Goal: Transaction & Acquisition: Purchase product/service

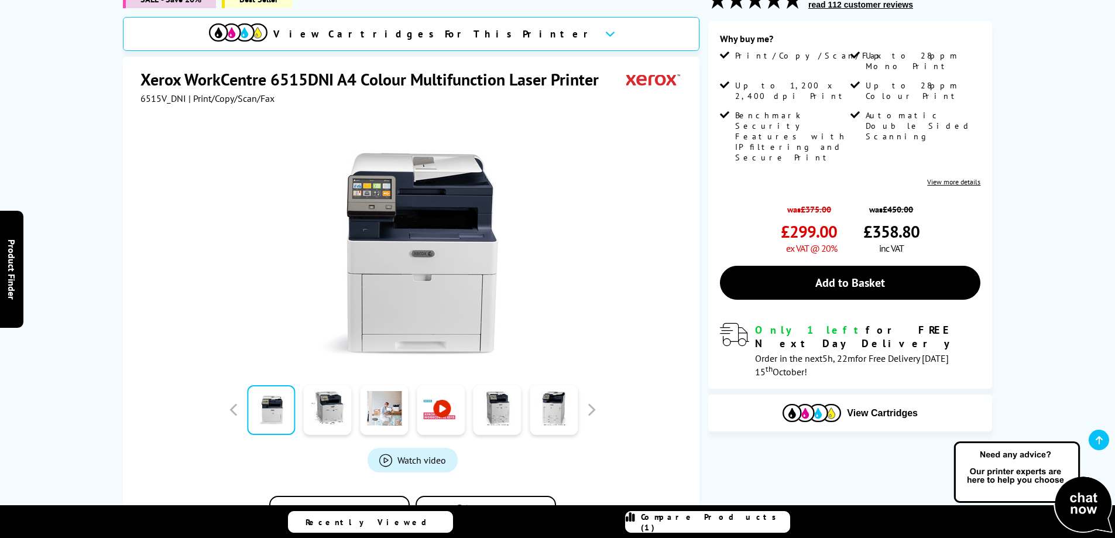
scroll to position [213, 0]
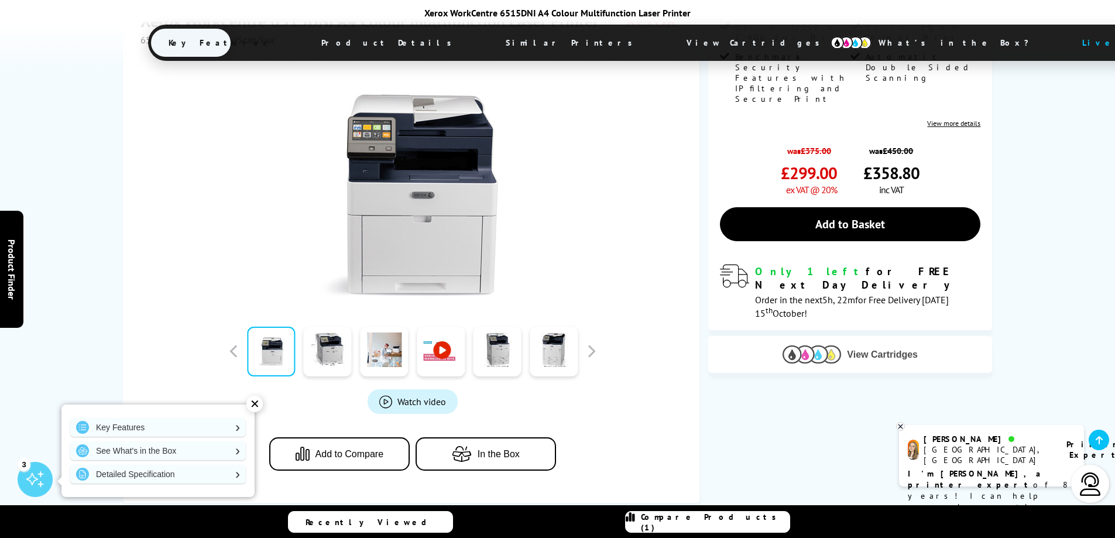
click at [871, 349] on span "View Cartridges" at bounding box center [882, 354] width 71 height 11
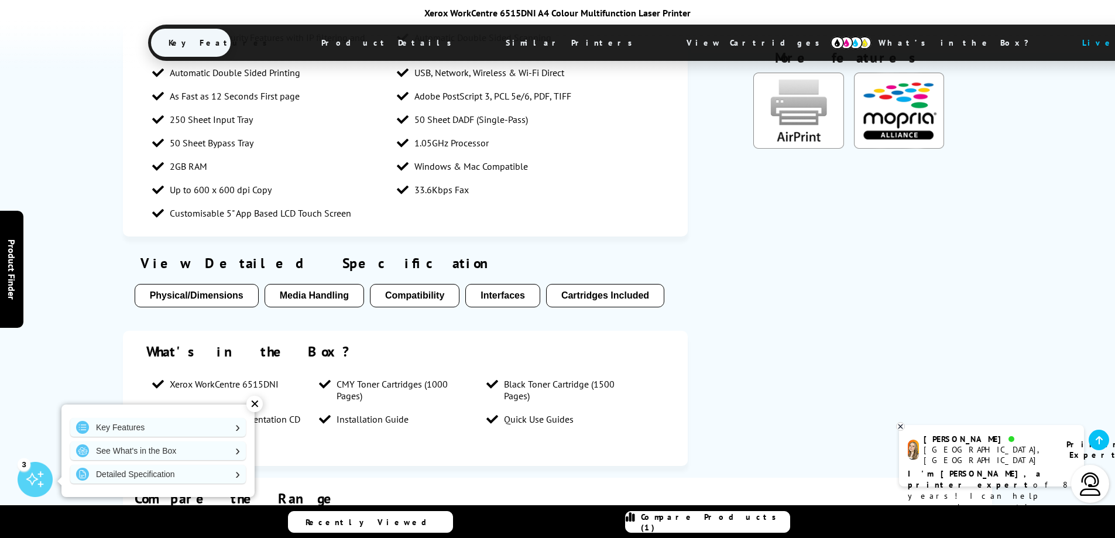
scroll to position [842, 0]
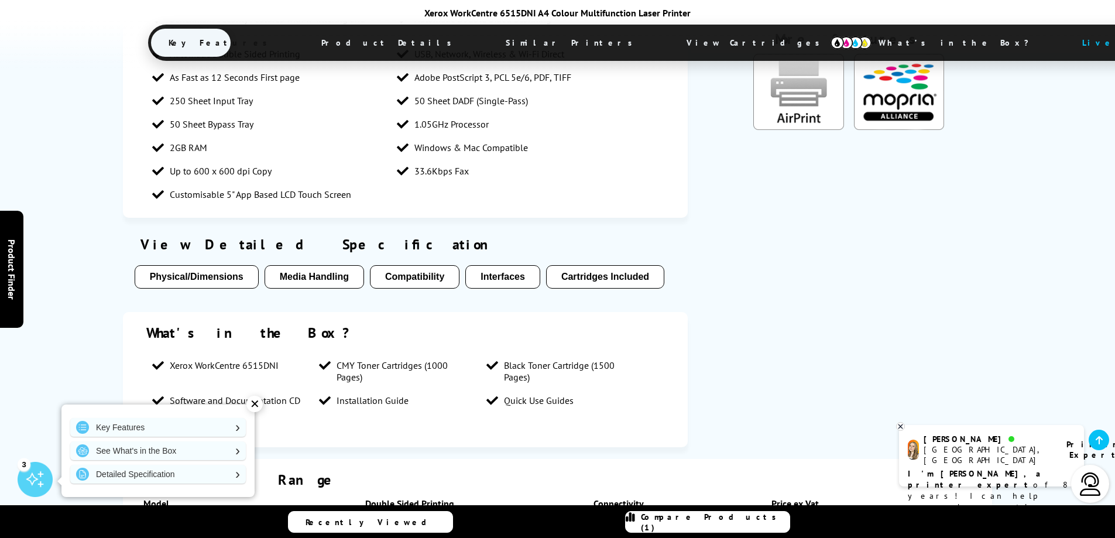
click at [252, 400] on div "✕" at bounding box center [254, 404] width 16 height 16
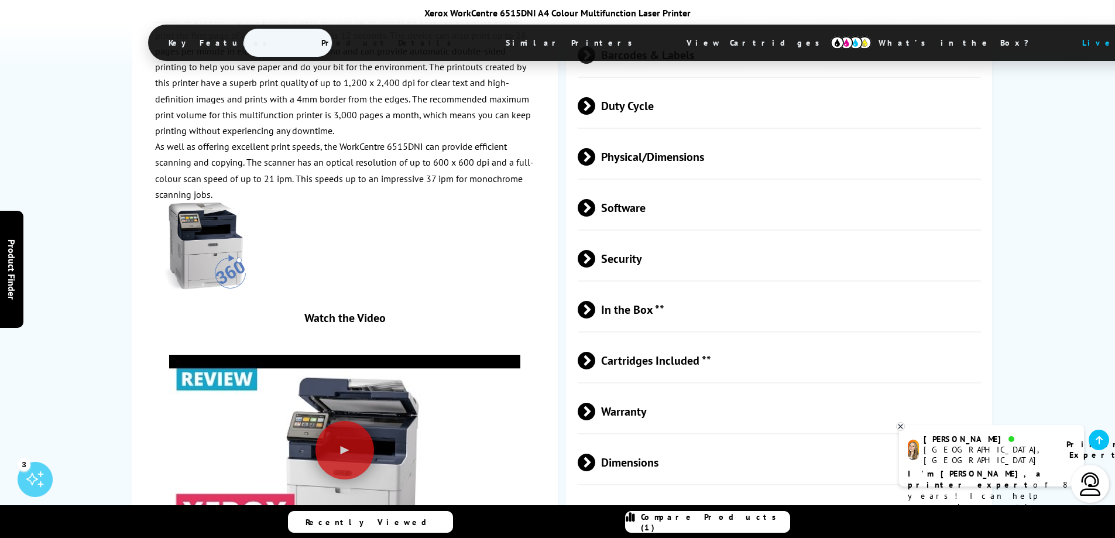
scroll to position [2422, 0]
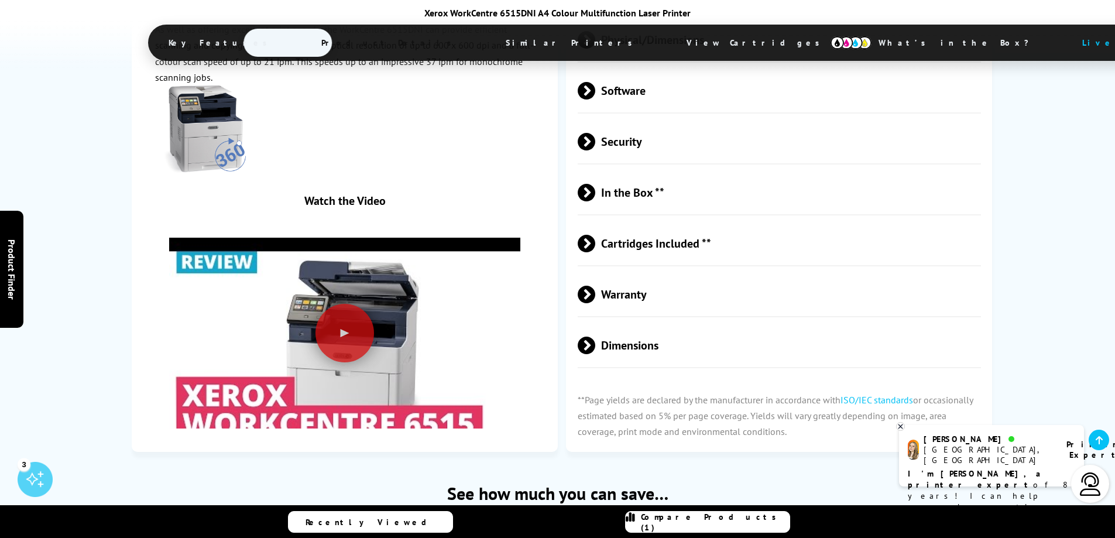
click at [709, 243] on span "Cartridges Included **" at bounding box center [780, 243] width 404 height 44
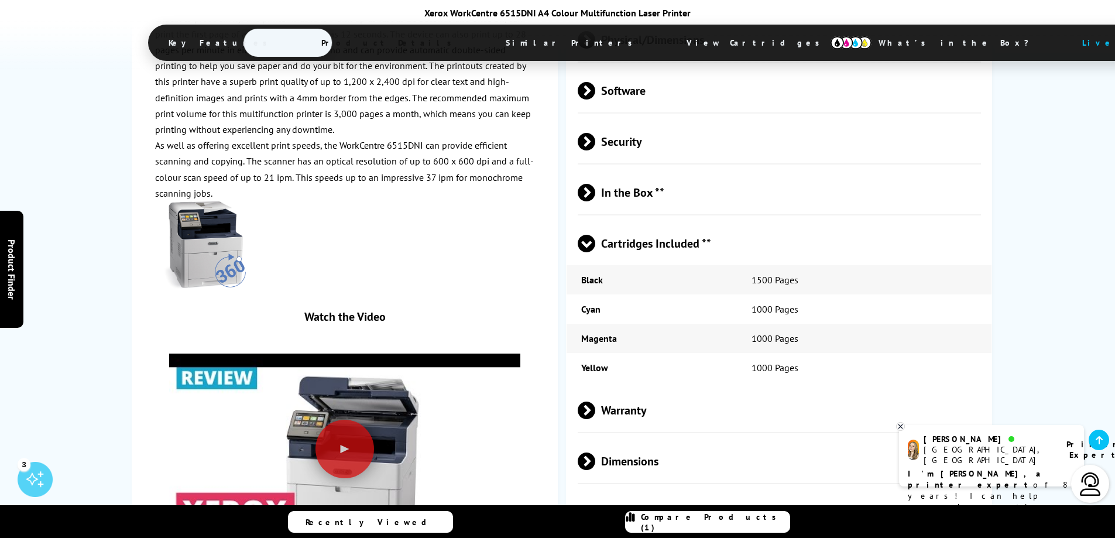
click at [709, 243] on span "Cartridges Included **" at bounding box center [780, 243] width 404 height 44
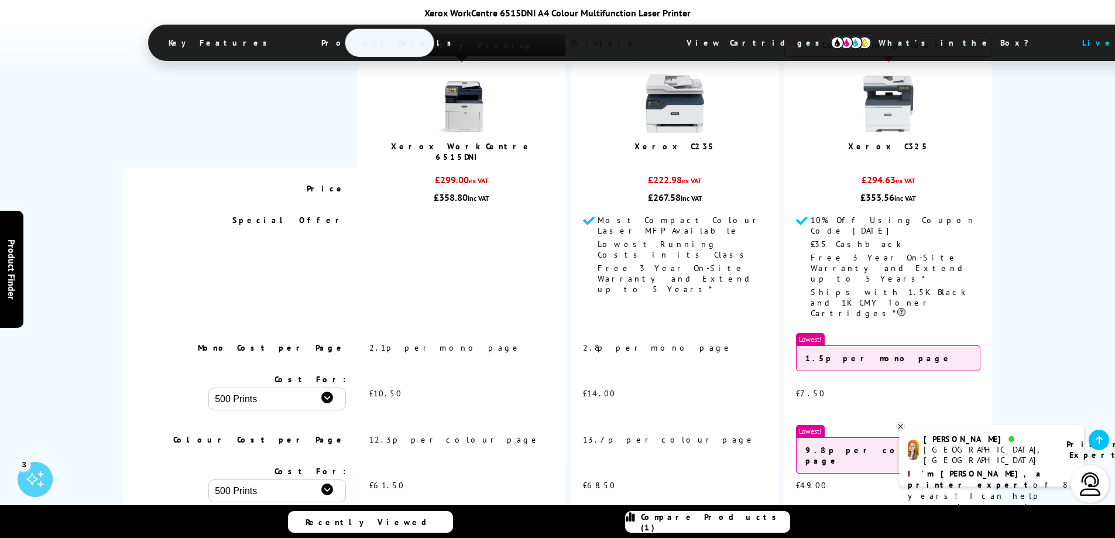
scroll to position [2948, 0]
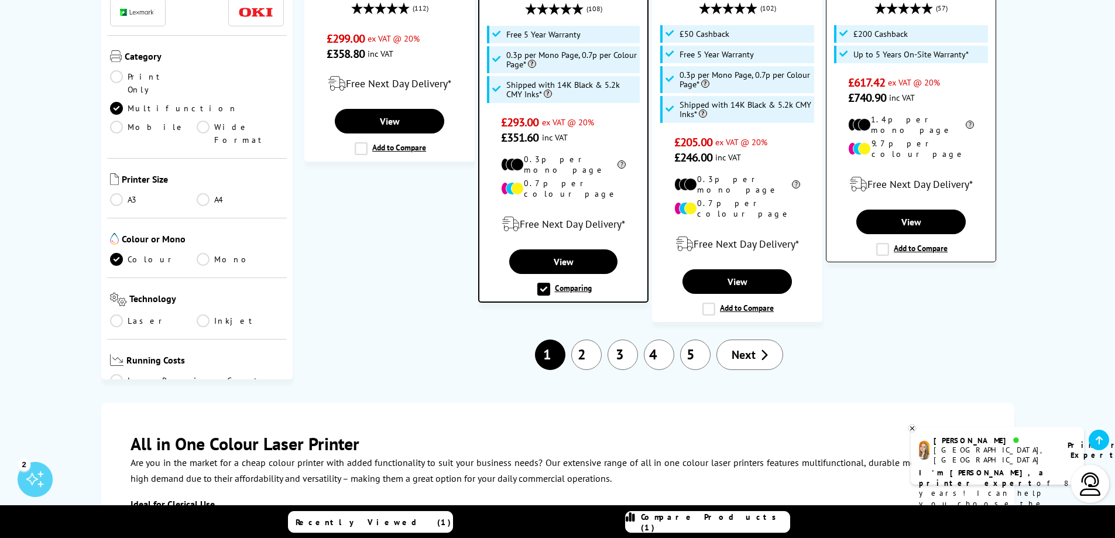
scroll to position [1463, 0]
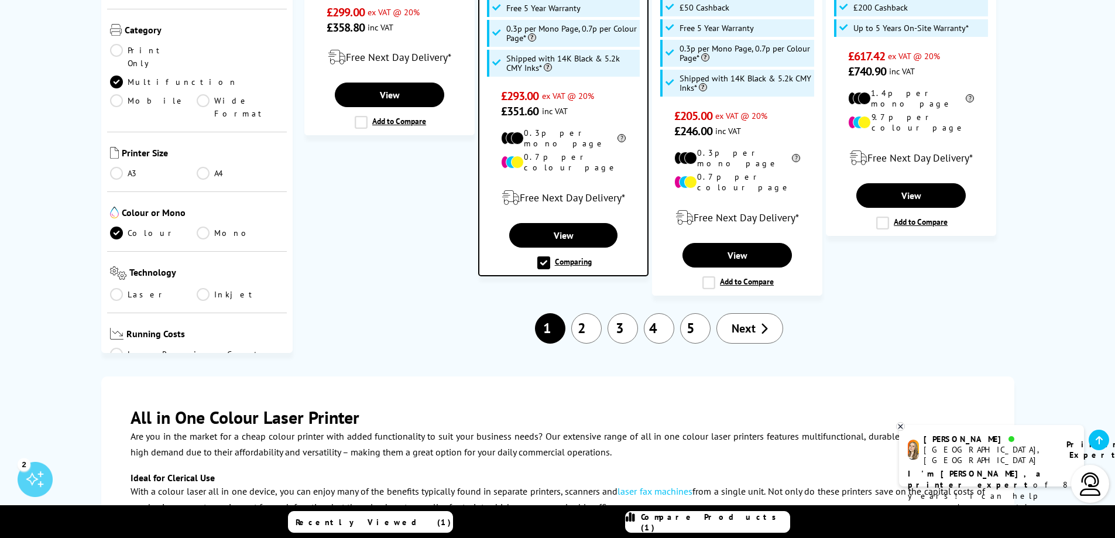
click at [744, 321] on span "Next" at bounding box center [743, 328] width 24 height 15
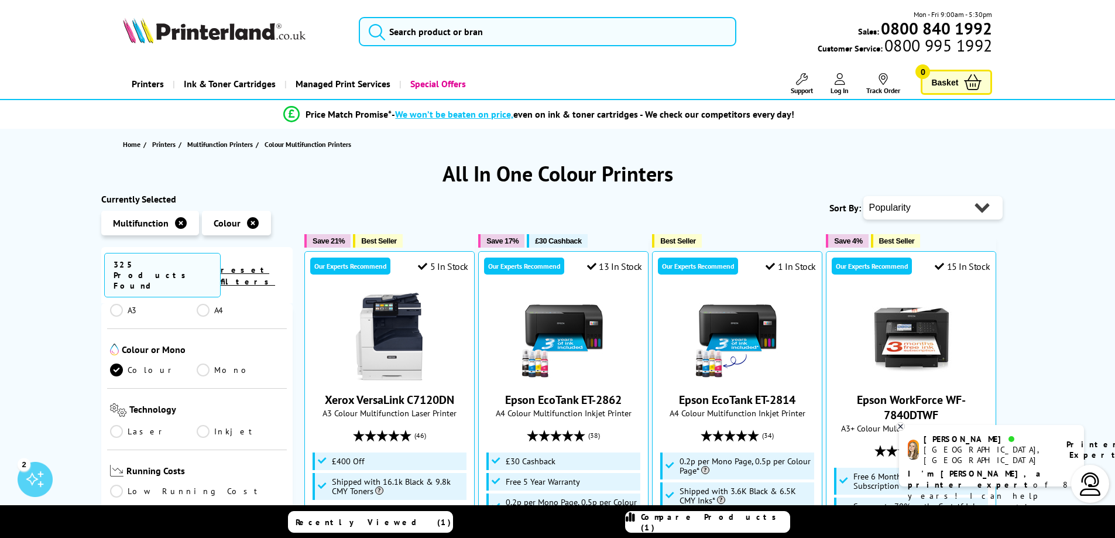
scroll to position [351, 0]
click at [187, 426] on link "Low Running Cost" at bounding box center [197, 432] width 174 height 13
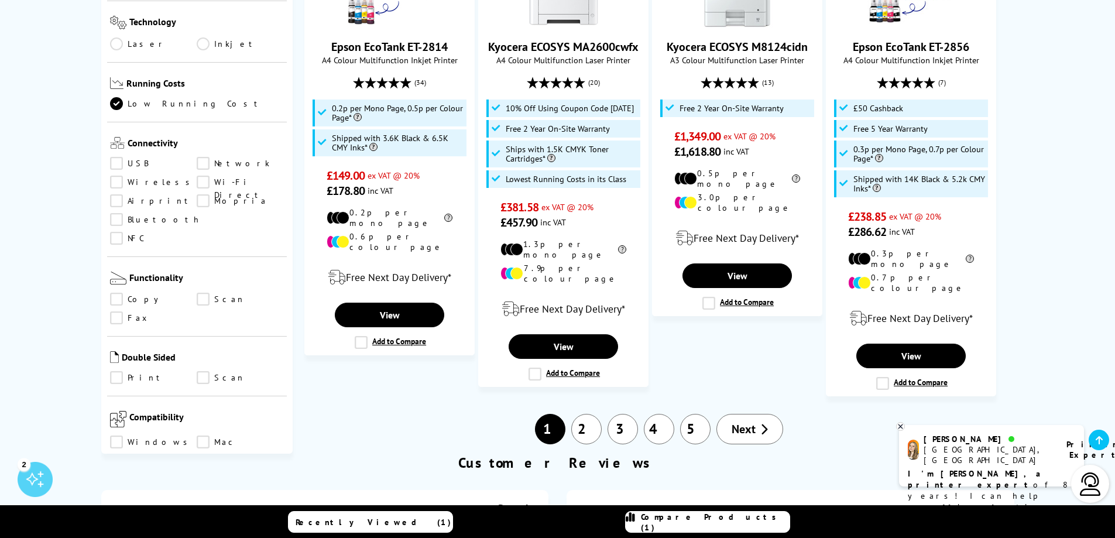
scroll to position [1404, 0]
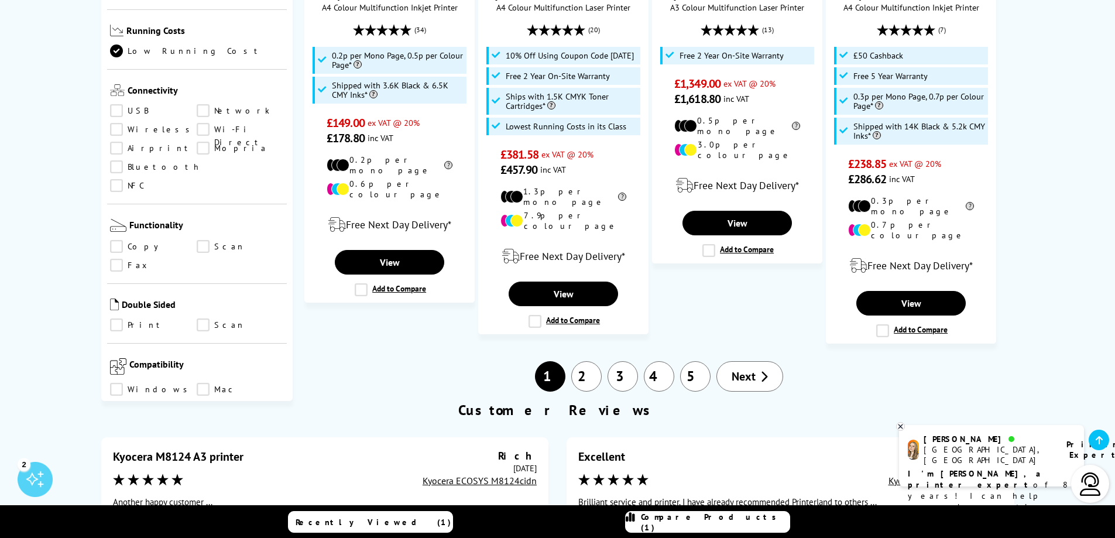
click at [599, 361] on link "2" at bounding box center [586, 376] width 30 height 30
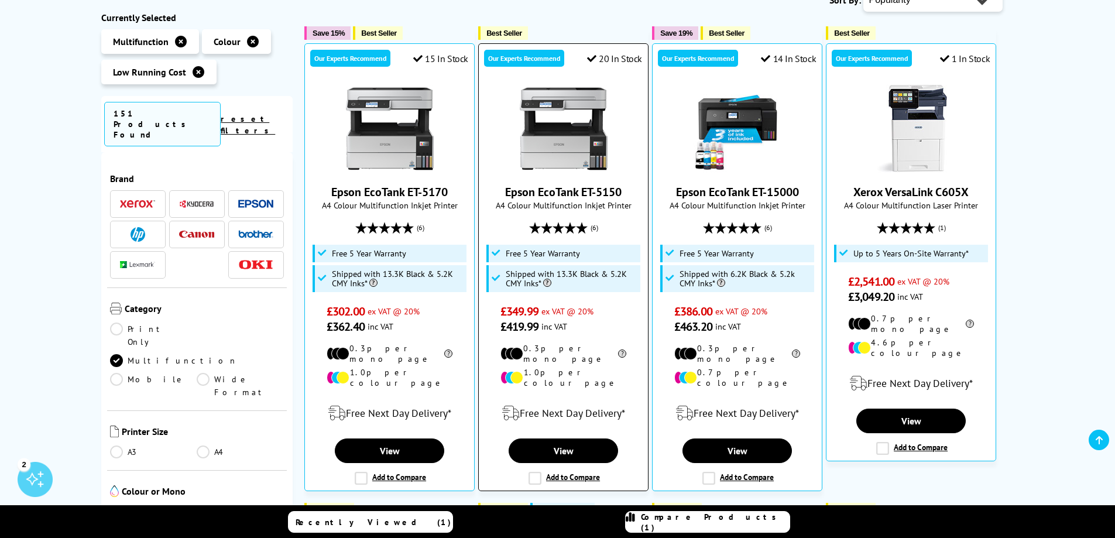
scroll to position [234, 0]
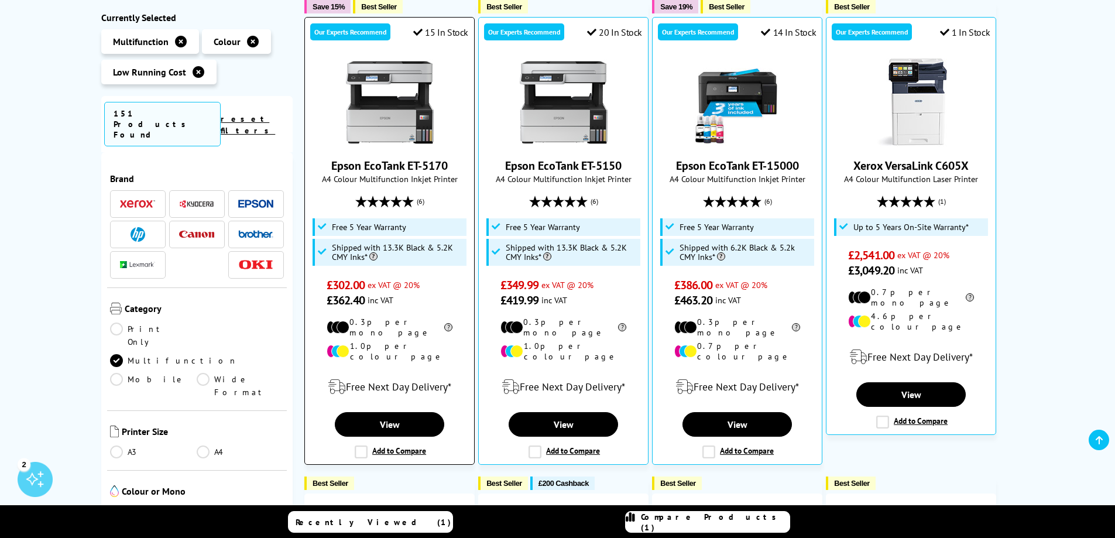
click at [413, 445] on label "Add to Compare" at bounding box center [390, 451] width 71 height 13
click at [0, 0] on input "Add to Compare" at bounding box center [0, 0] width 0 height 0
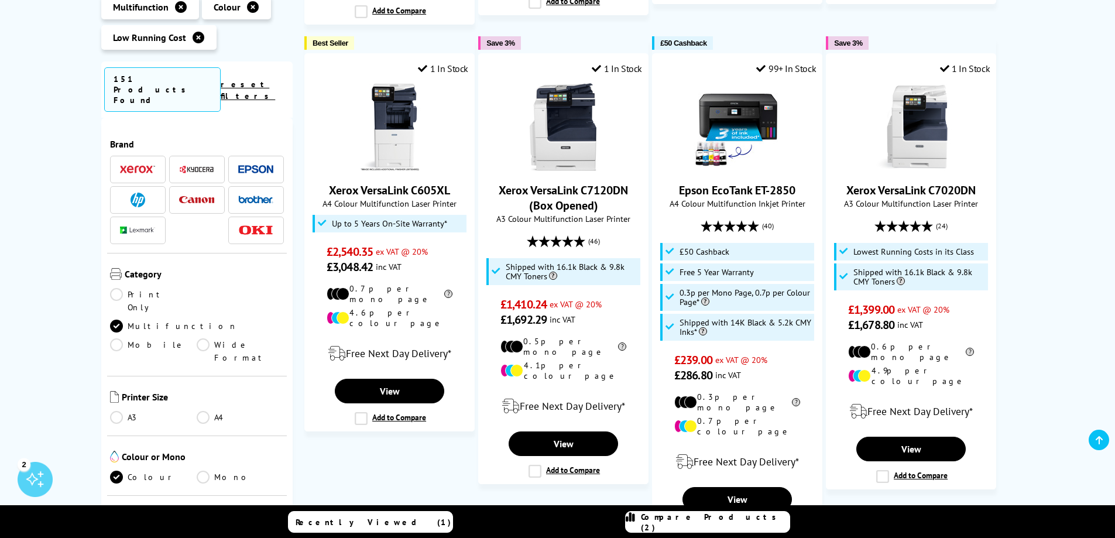
scroll to position [1346, 0]
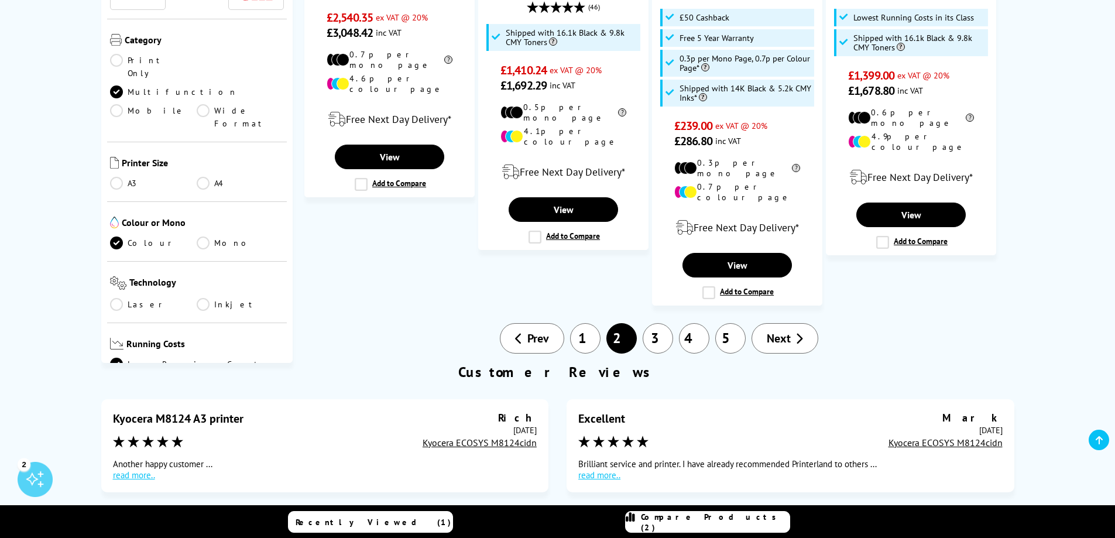
click at [651, 323] on link "3" at bounding box center [657, 338] width 30 height 30
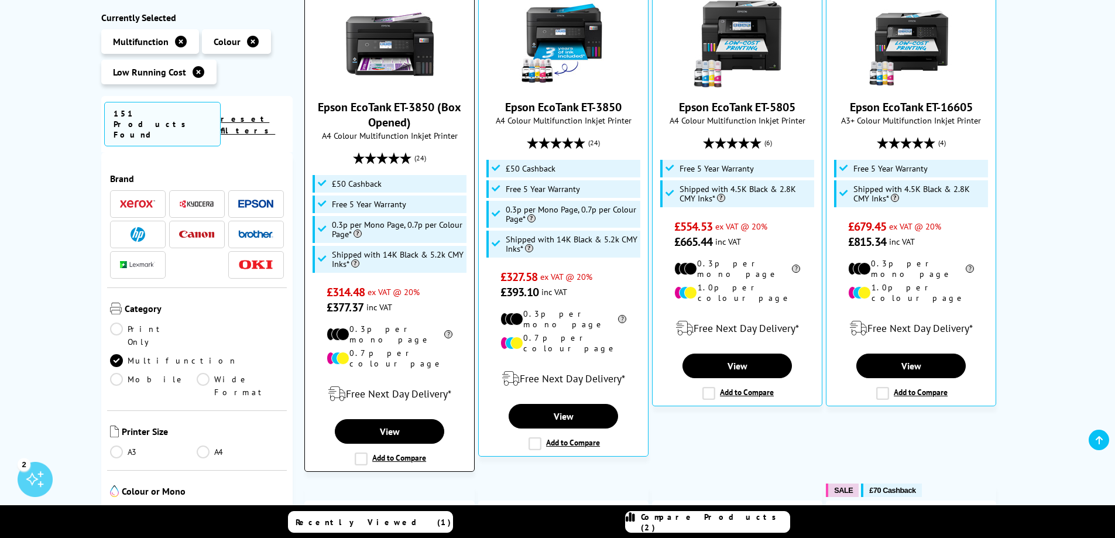
scroll to position [351, 0]
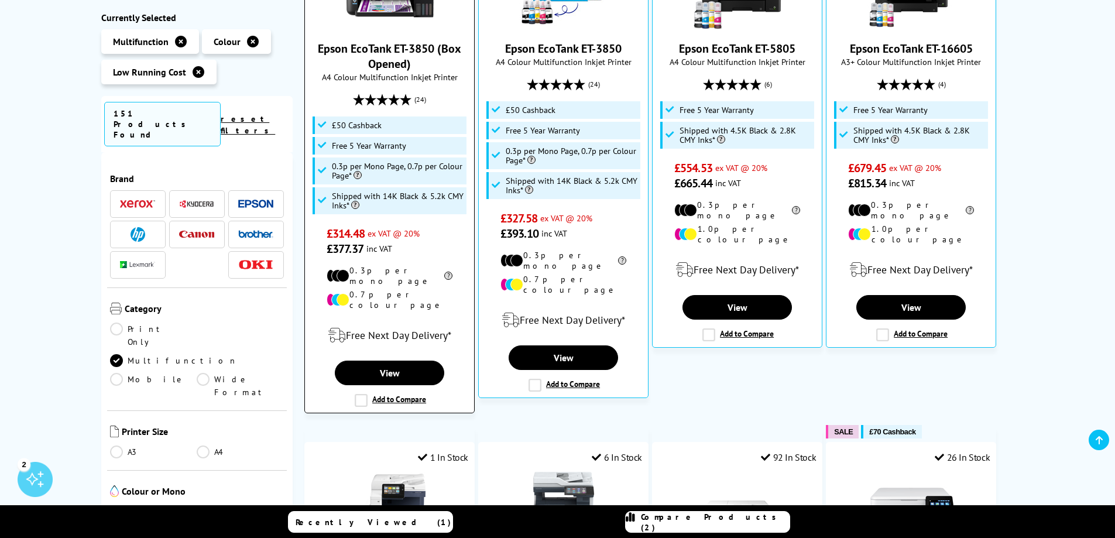
click at [422, 394] on label "Add to Compare" at bounding box center [390, 400] width 71 height 13
click at [0, 0] on input "Add to Compare" at bounding box center [0, 0] width 0 height 0
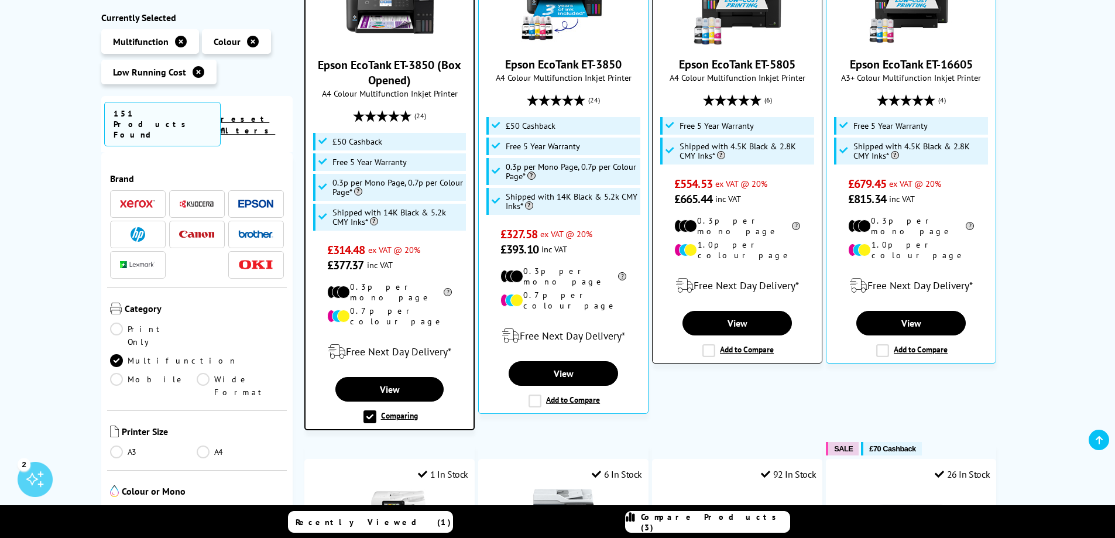
scroll to position [352, 0]
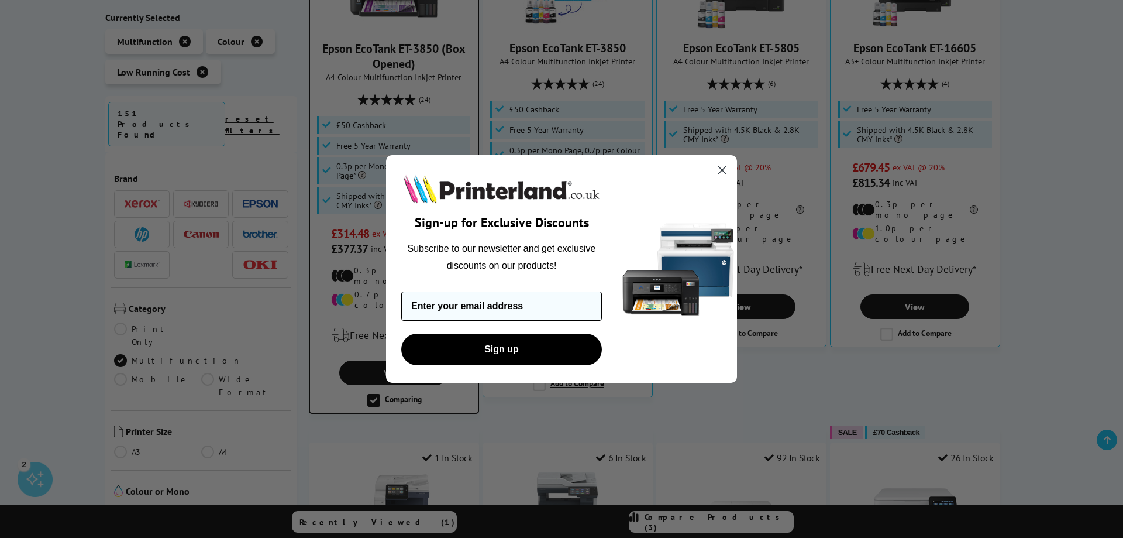
click at [523, 304] on input "Enter your email address" at bounding box center [501, 305] width 201 height 29
type input "philip@bellsfishmongers.co.uk"
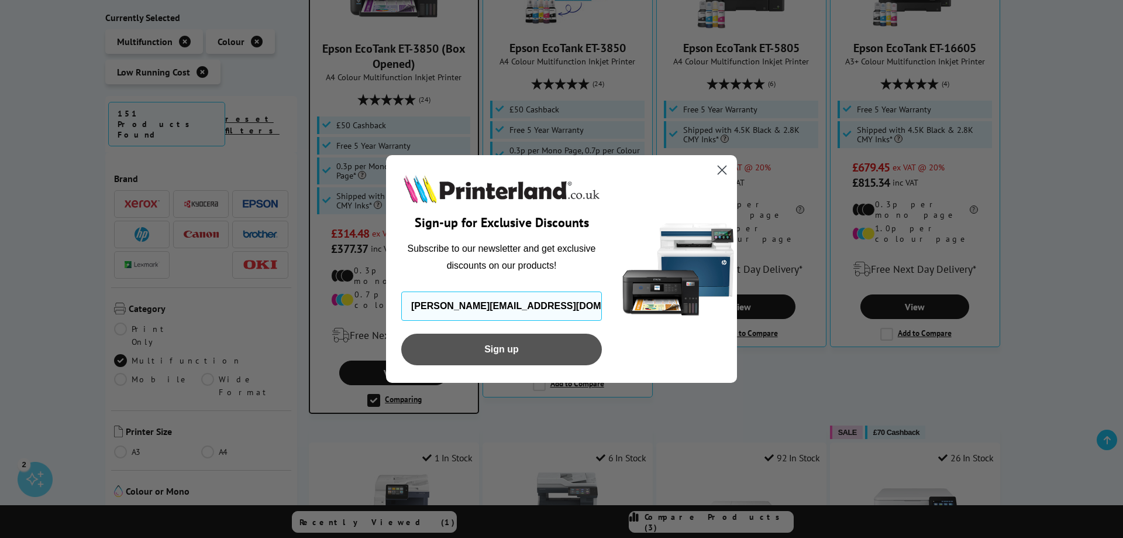
click at [482, 346] on button "Sign up" at bounding box center [501, 350] width 201 height 32
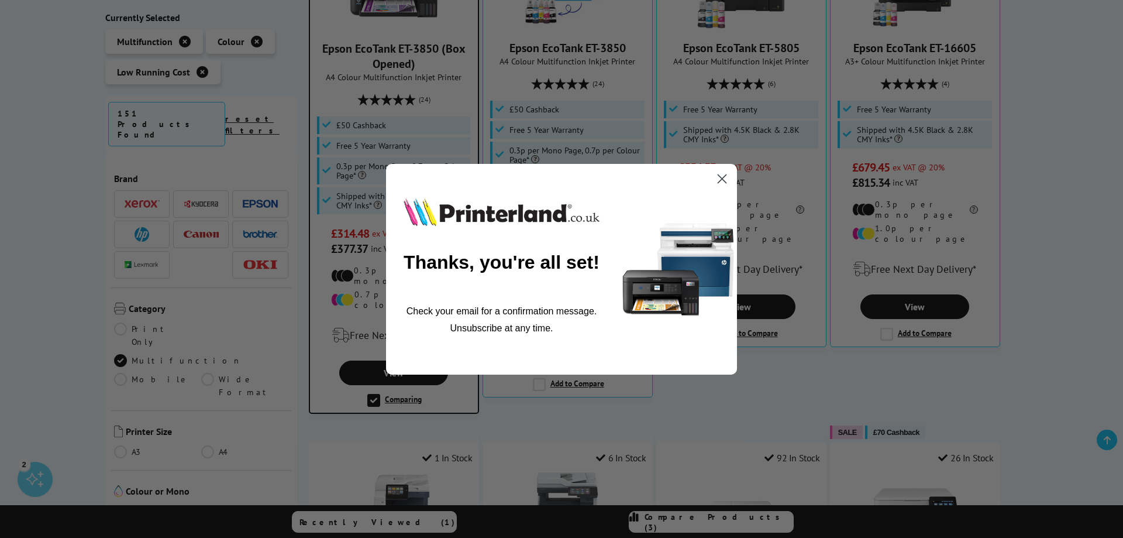
click at [717, 181] on circle "Close dialog" at bounding box center [722, 178] width 19 height 19
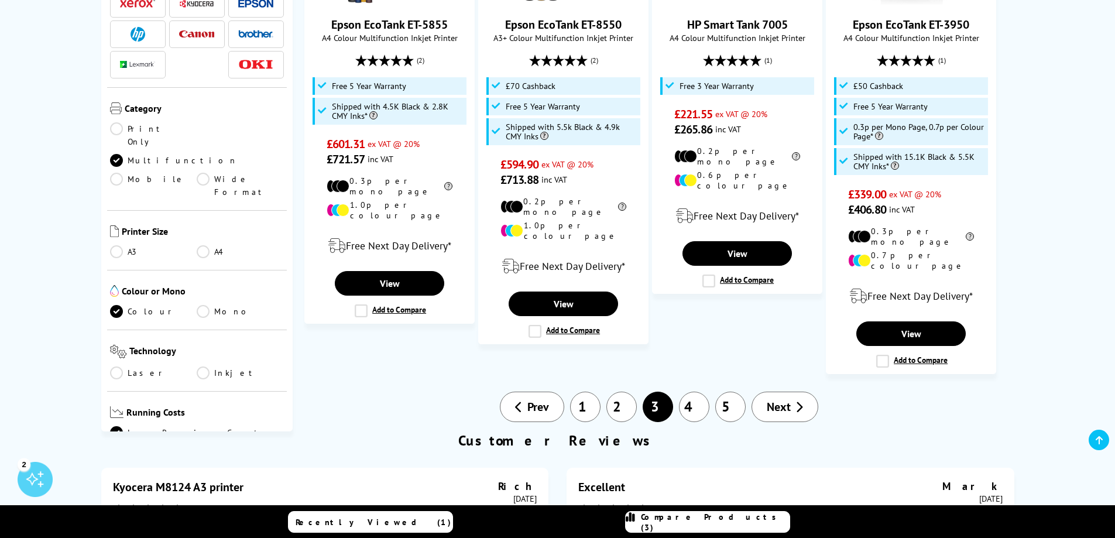
scroll to position [1463, 0]
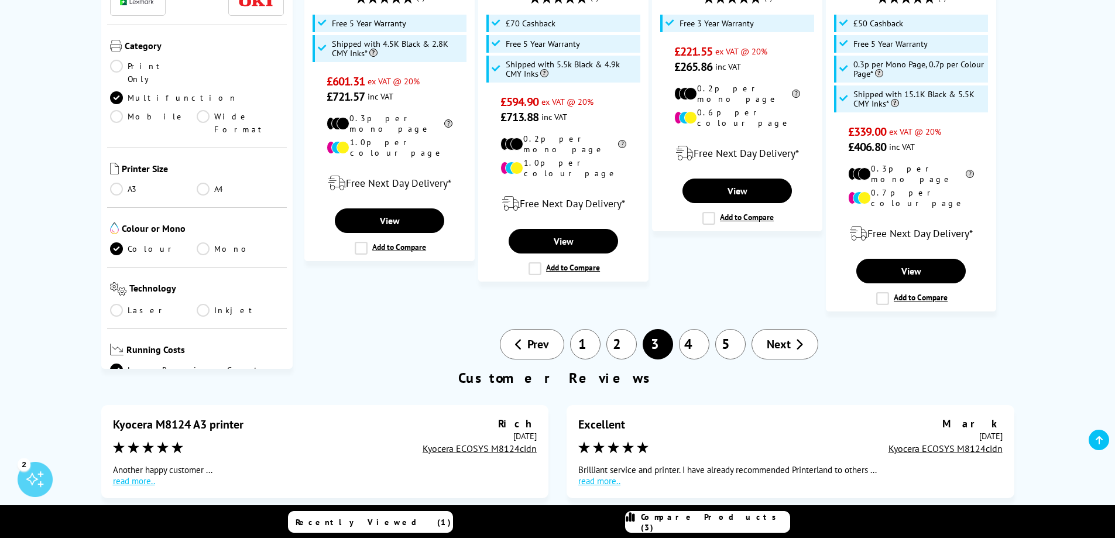
click at [687, 329] on link "4" at bounding box center [694, 344] width 30 height 30
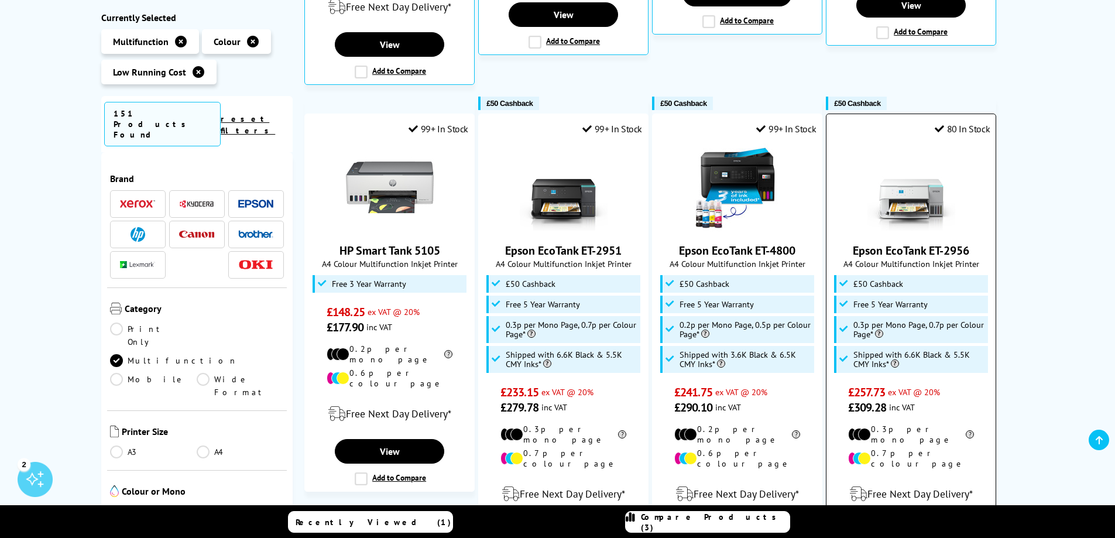
scroll to position [702, 0]
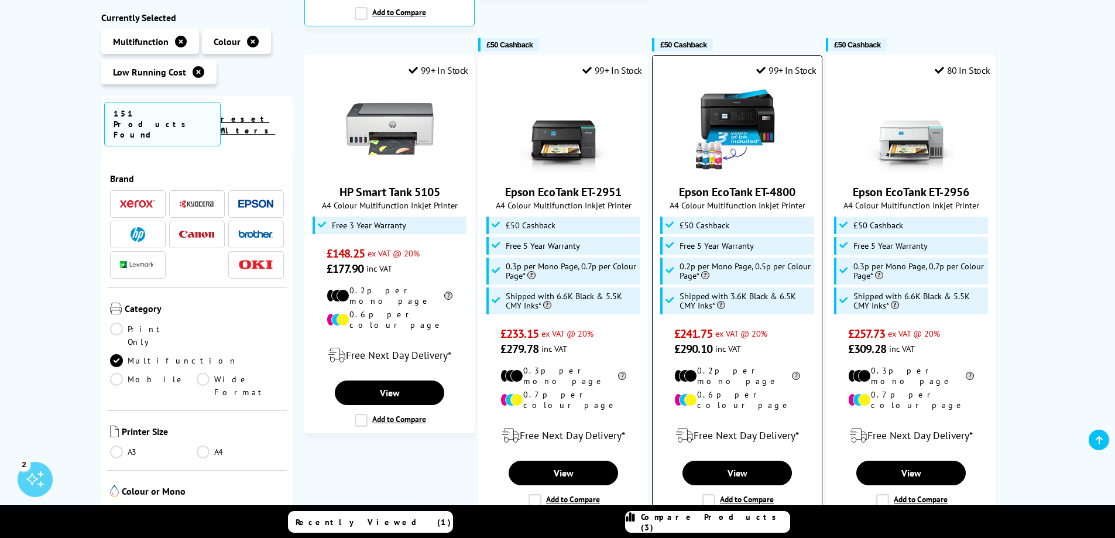
click at [725, 494] on label "Add to Compare" at bounding box center [737, 500] width 71 height 13
click at [0, 0] on input "Add to Compare" at bounding box center [0, 0] width 0 height 0
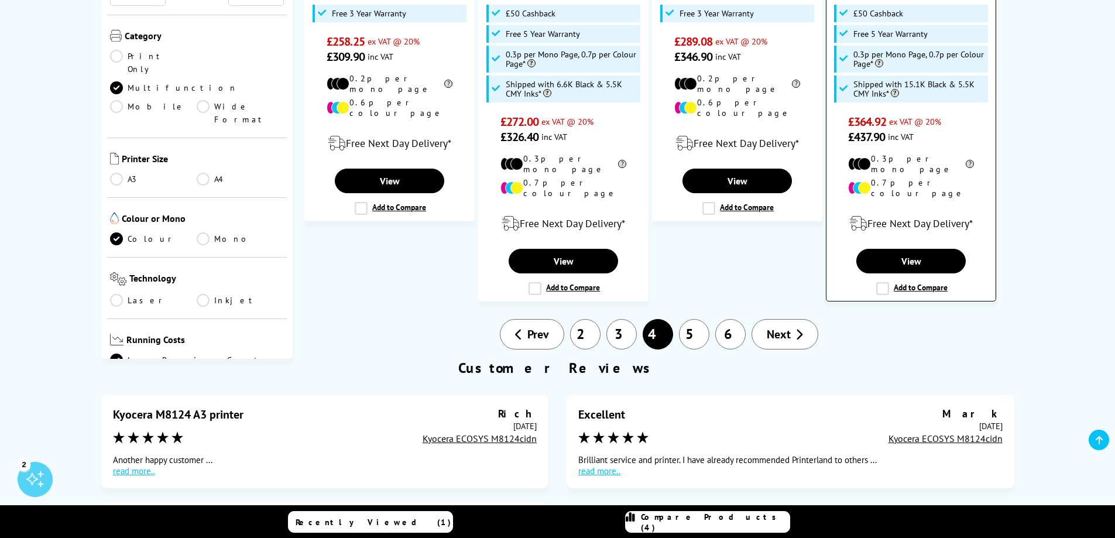
scroll to position [1404, 0]
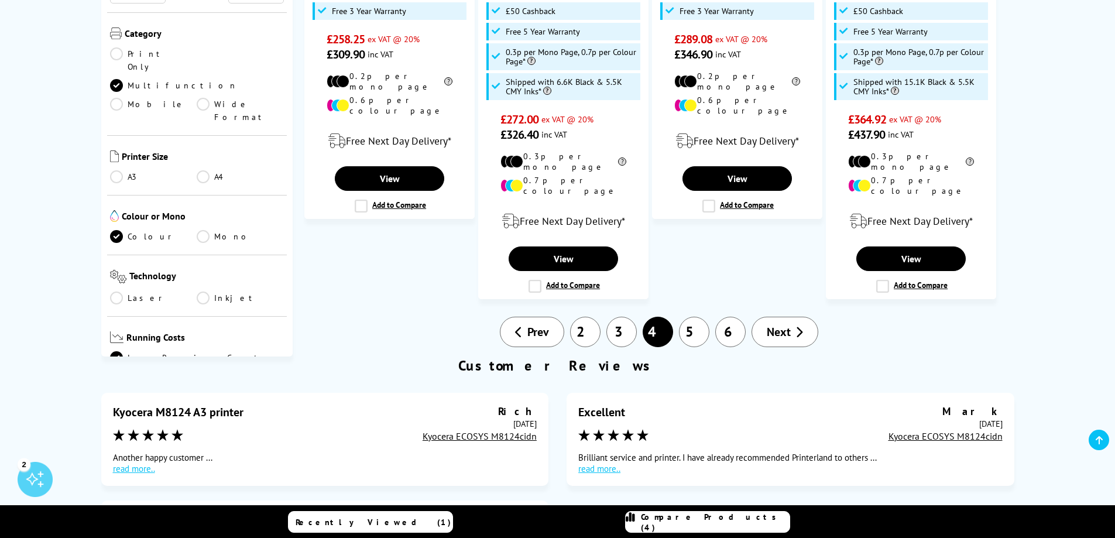
click at [704, 317] on link "5" at bounding box center [694, 332] width 30 height 30
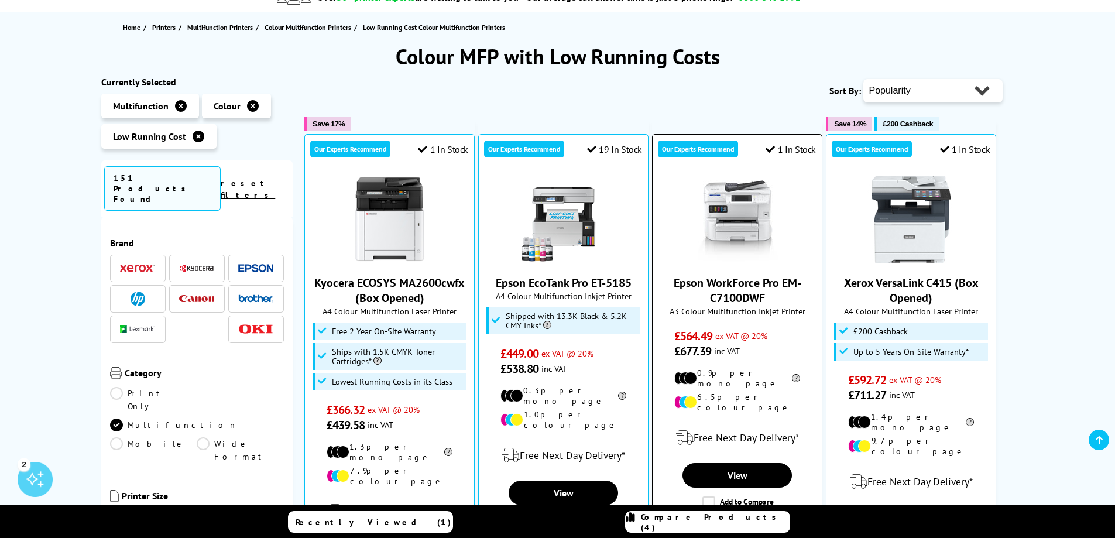
scroll to position [176, 0]
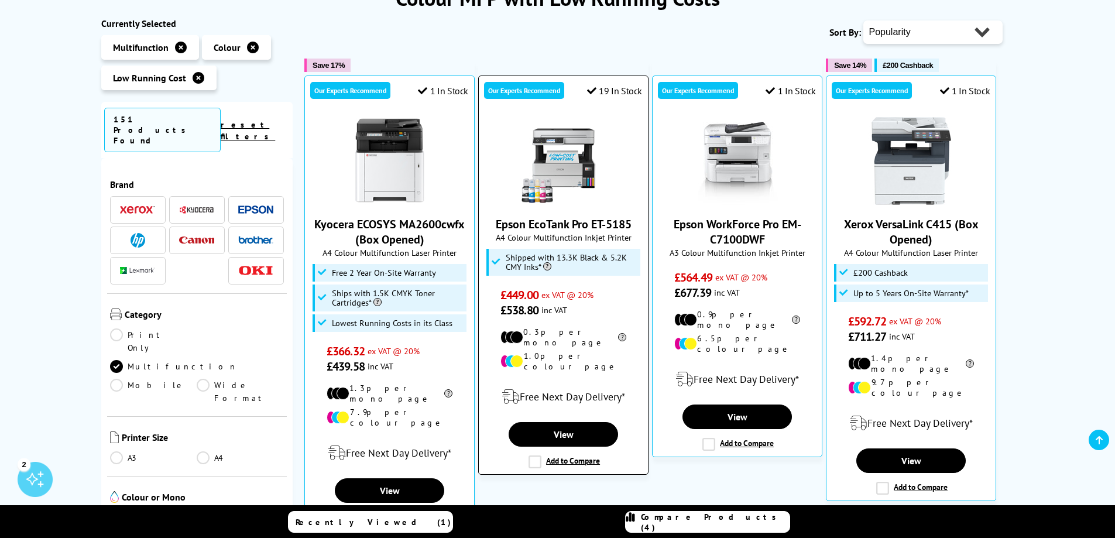
click at [533, 455] on label "Add to Compare" at bounding box center [563, 461] width 71 height 13
click at [0, 0] on input "Add to Compare" at bounding box center [0, 0] width 0 height 0
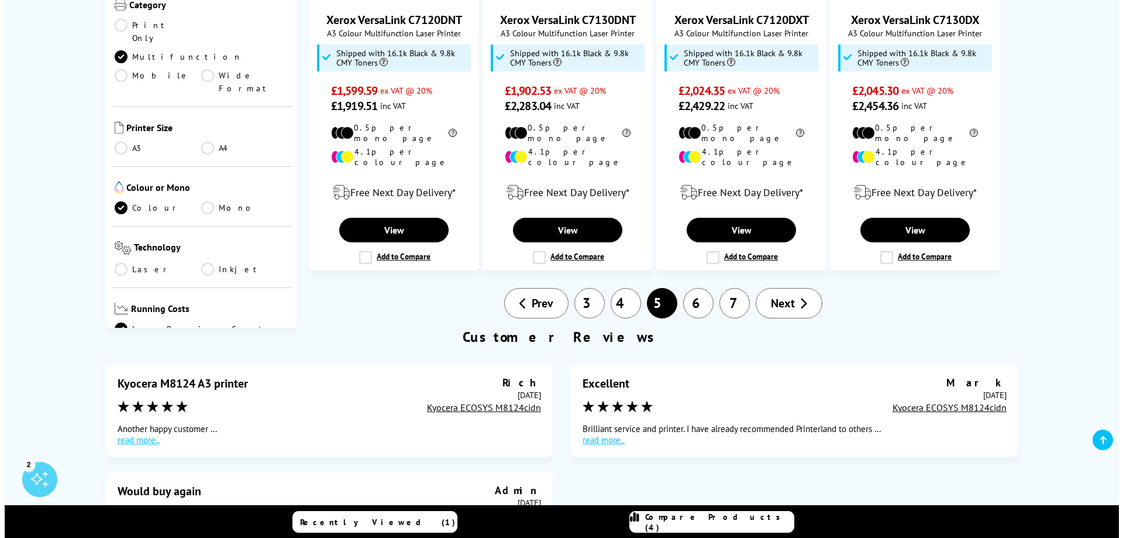
scroll to position [1287, 0]
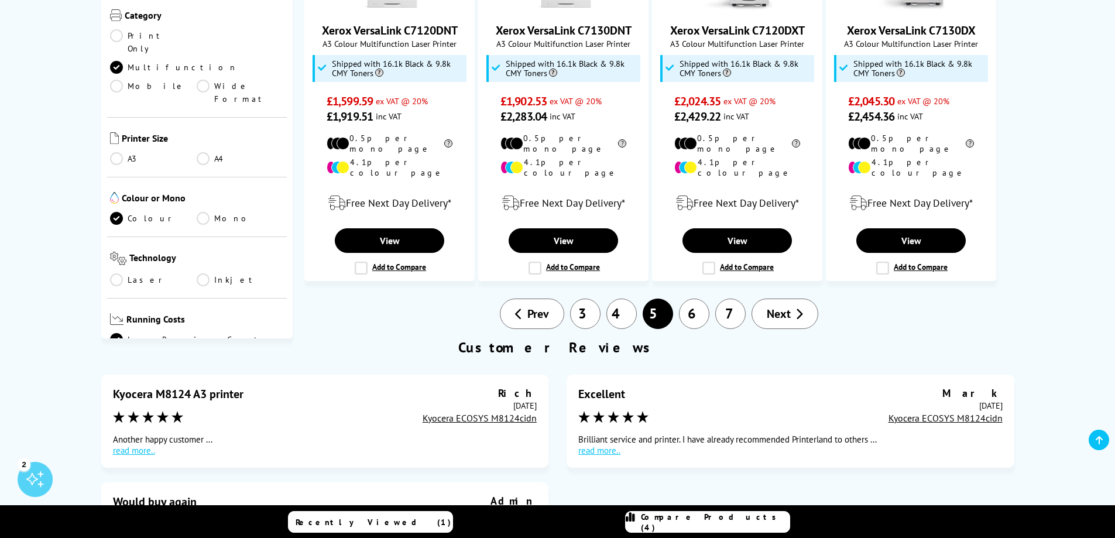
click at [690, 531] on link "Compare Products (4)" at bounding box center [707, 522] width 165 height 22
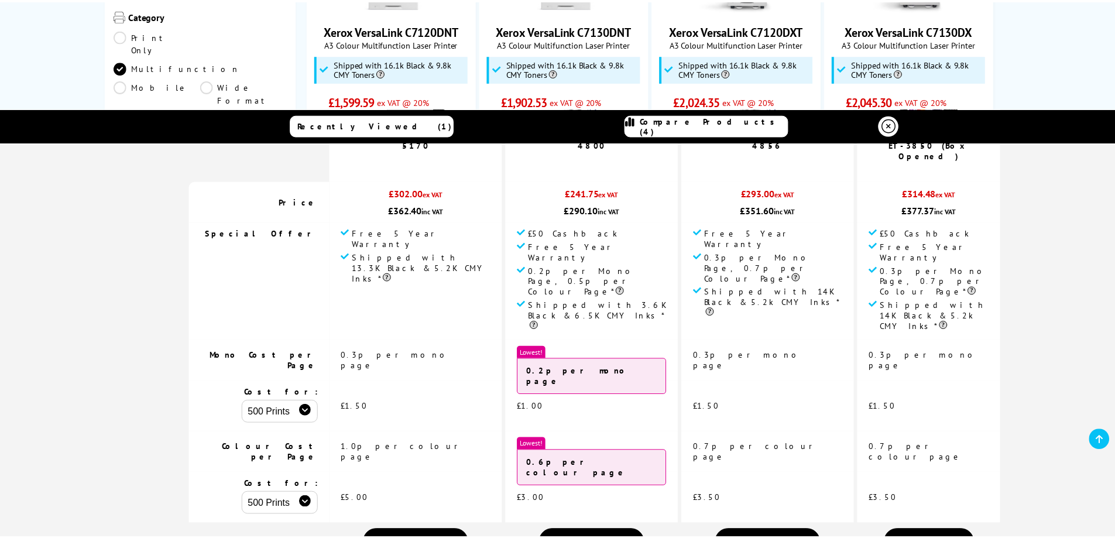
scroll to position [0, 0]
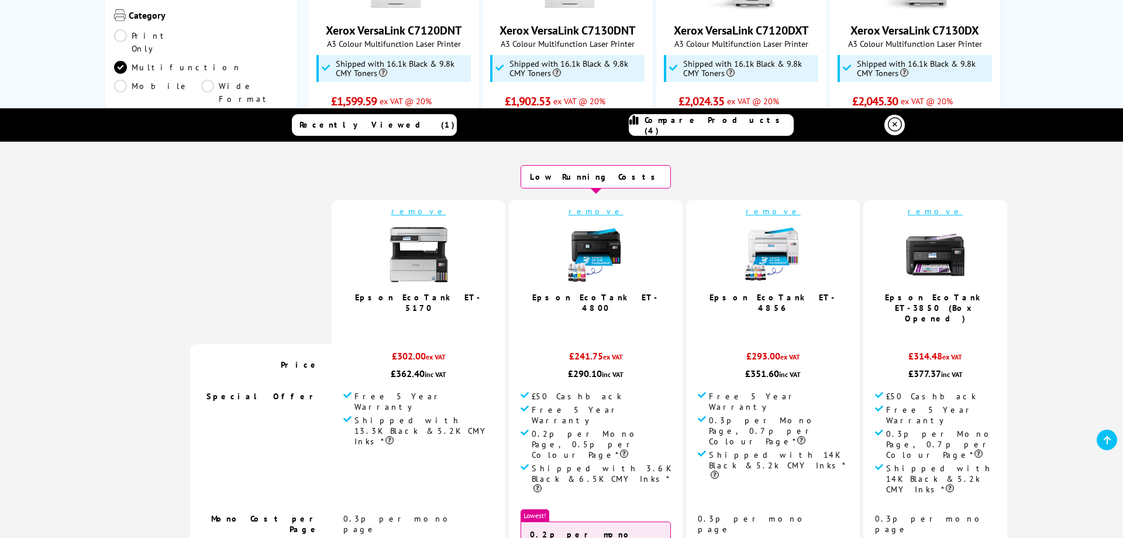
click at [579, 212] on div "remove" at bounding box center [596, 211] width 150 height 11
click at [569, 212] on link "remove" at bounding box center [596, 211] width 55 height 11
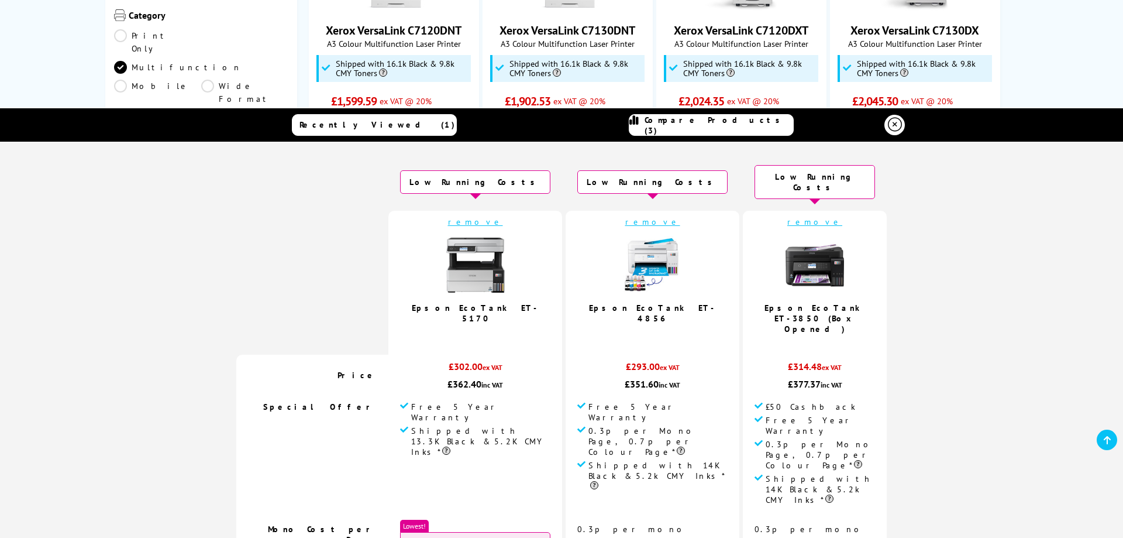
click at [491, 216] on link "remove" at bounding box center [475, 221] width 55 height 11
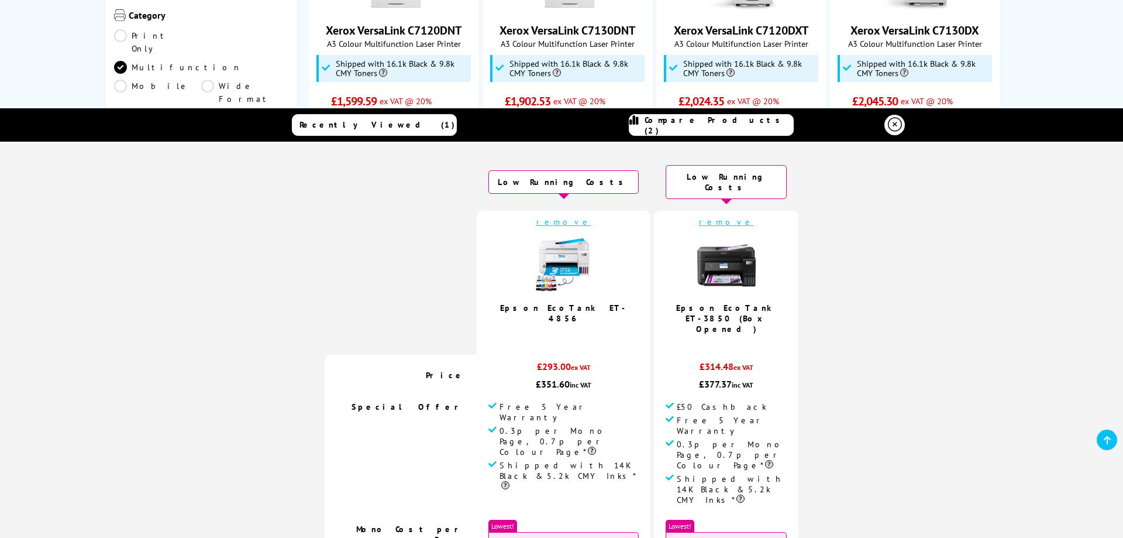
click at [703, 216] on link "remove" at bounding box center [726, 221] width 55 height 11
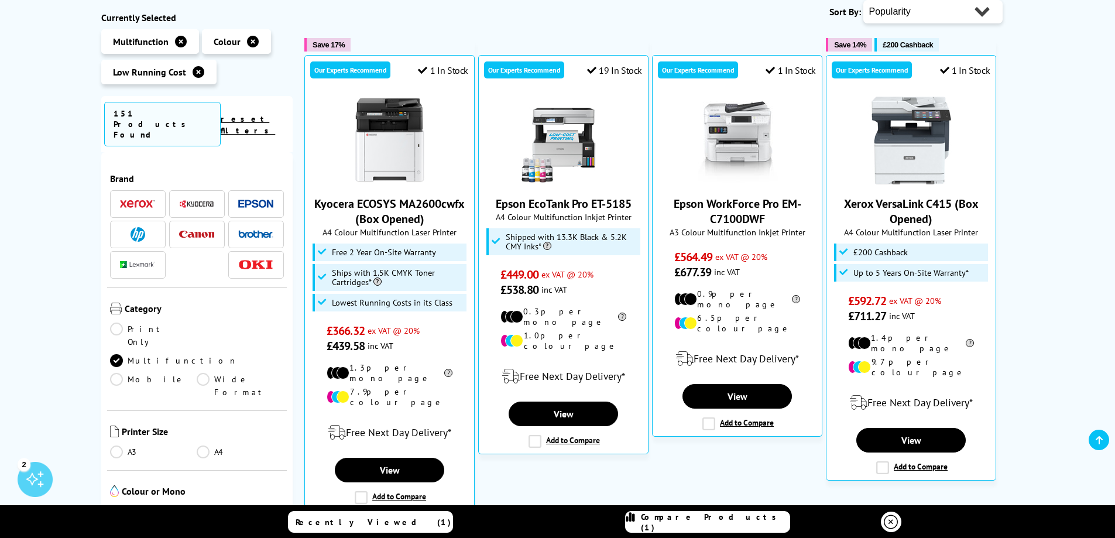
scroll to position [176, 0]
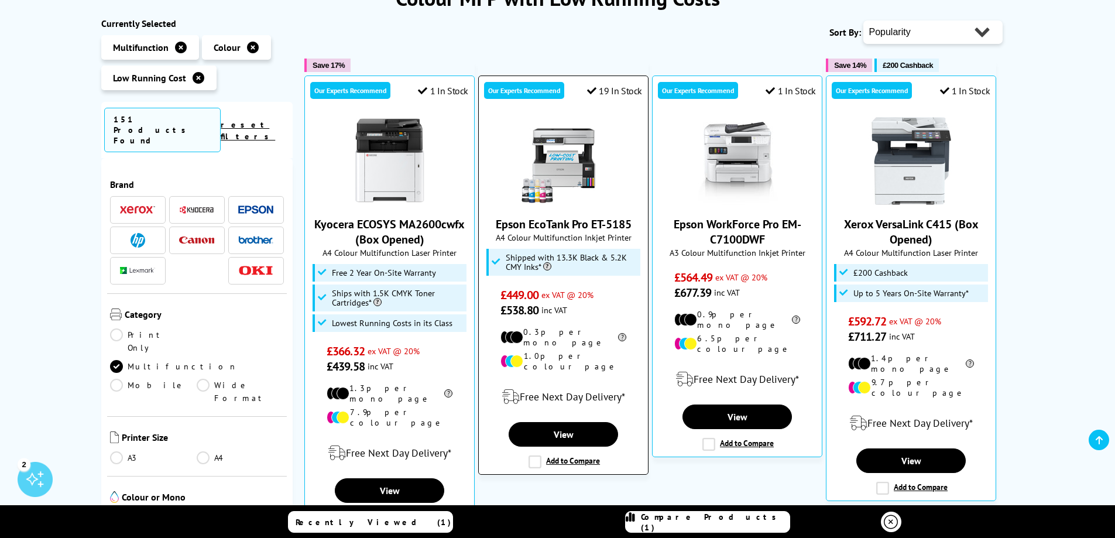
click at [551, 455] on label "Add to Compare" at bounding box center [563, 461] width 71 height 13
click at [0, 0] on input "Add to Compare" at bounding box center [0, 0] width 0 height 0
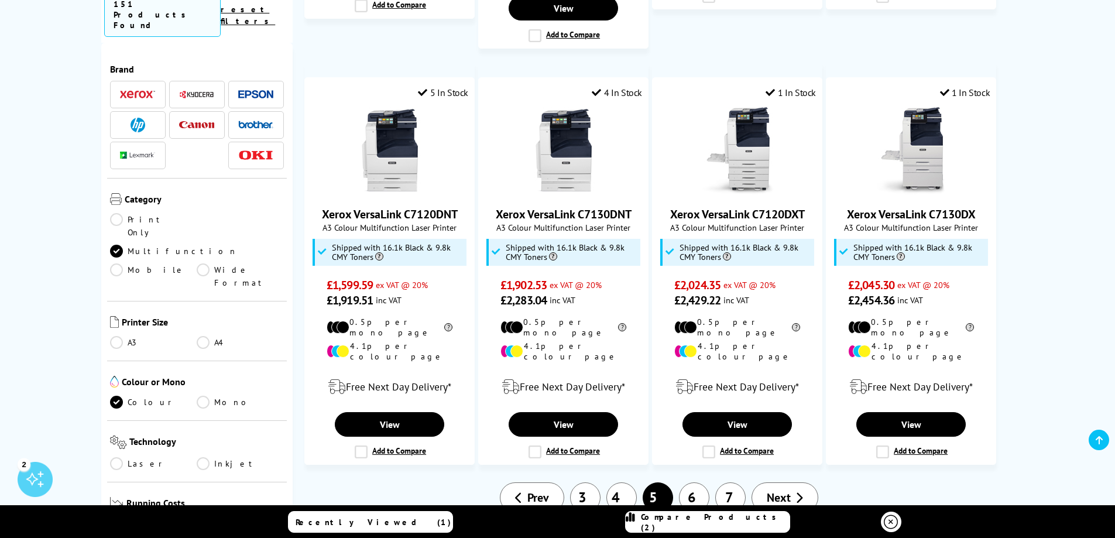
scroll to position [1170, 0]
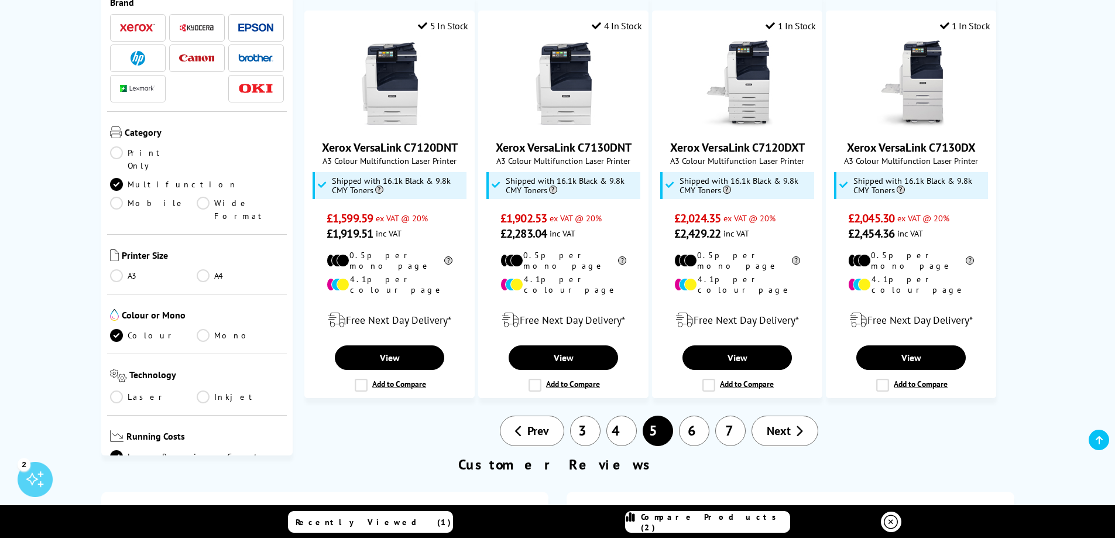
click at [695, 415] on link "6" at bounding box center [694, 430] width 30 height 30
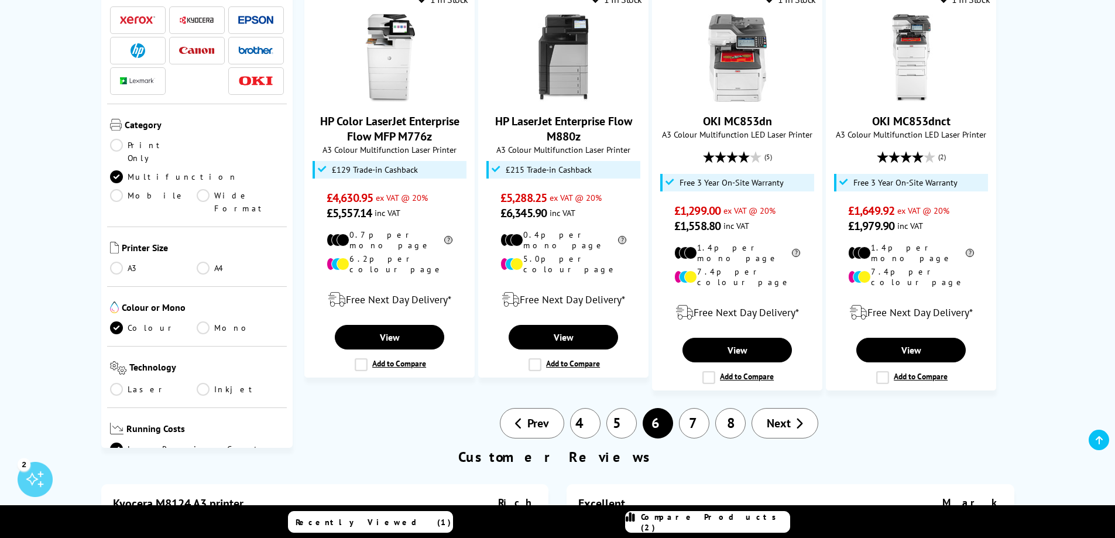
scroll to position [1170, 0]
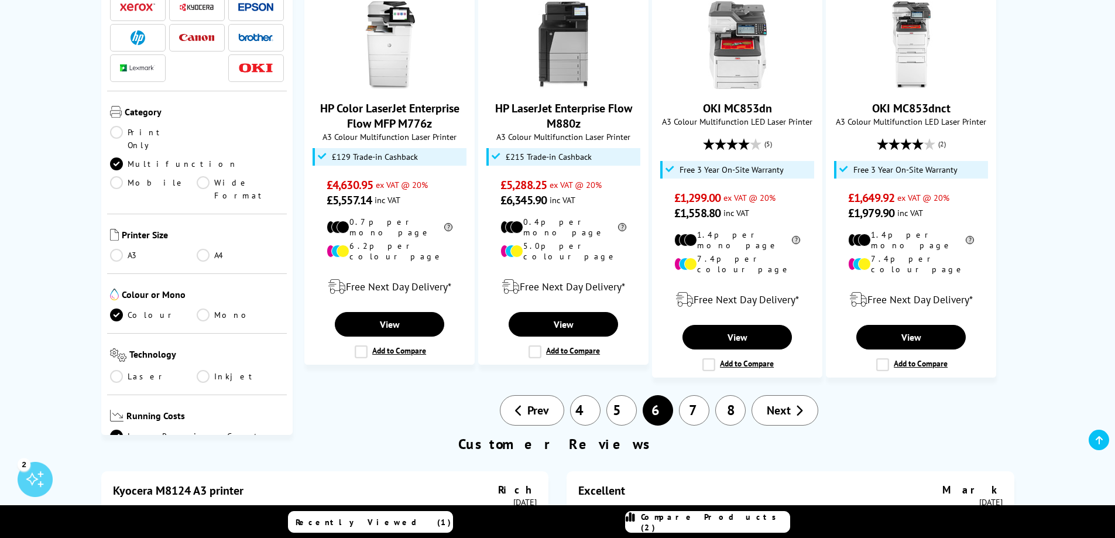
click at [689, 395] on link "7" at bounding box center [694, 410] width 30 height 30
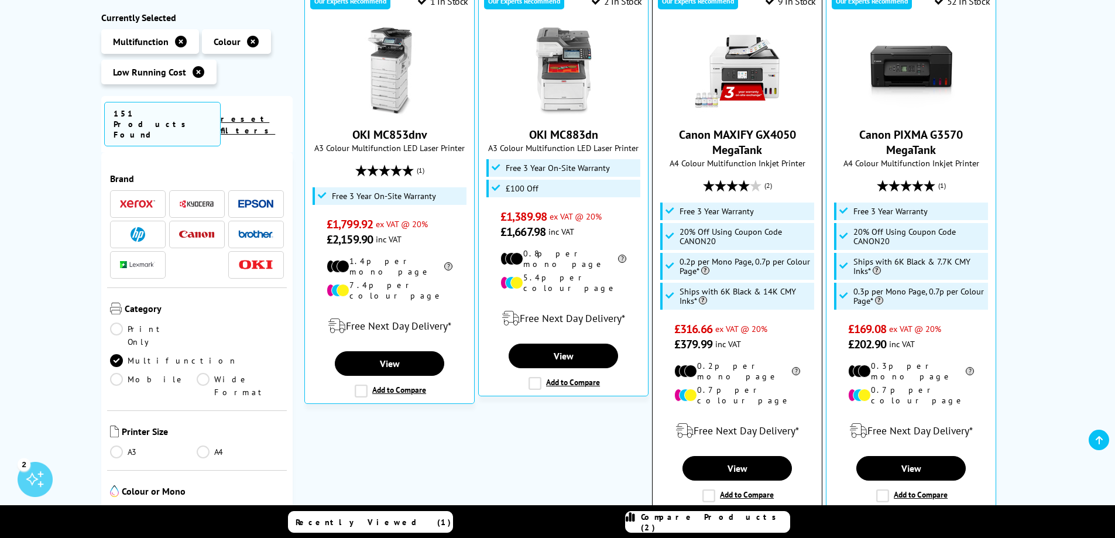
scroll to position [351, 0]
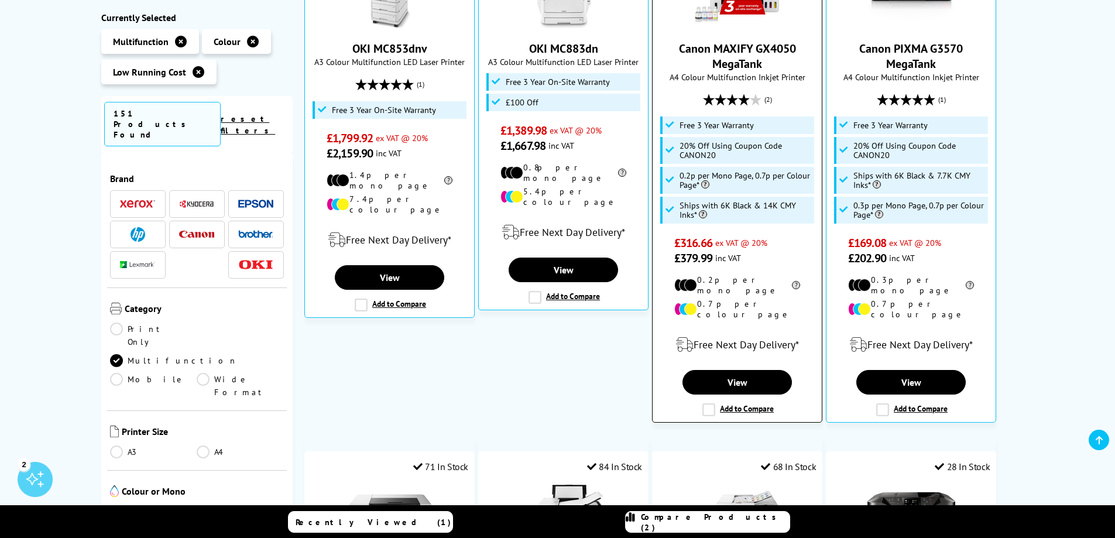
click at [710, 403] on label "Add to Compare" at bounding box center [737, 409] width 71 height 13
click at [0, 0] on input "Add to Compare" at bounding box center [0, 0] width 0 height 0
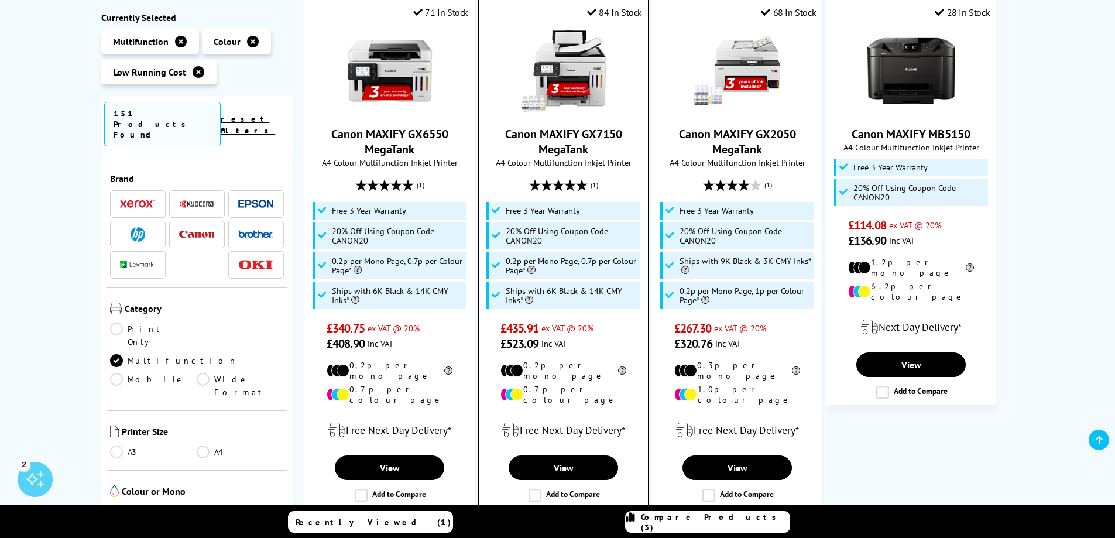
scroll to position [819, 0]
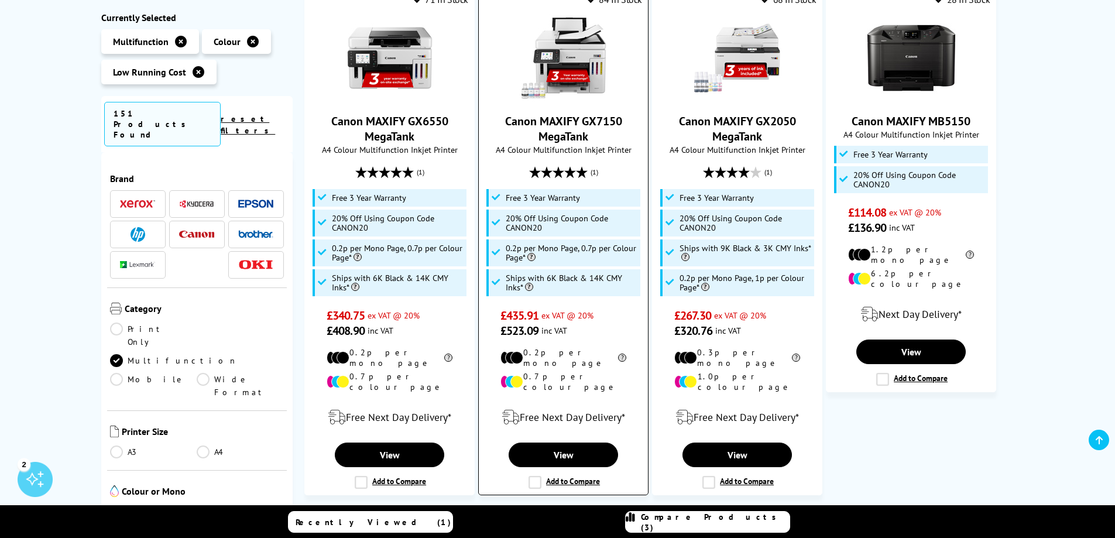
click at [539, 476] on label "Add to Compare" at bounding box center [563, 482] width 71 height 13
click at [0, 0] on input "Add to Compare" at bounding box center [0, 0] width 0 height 0
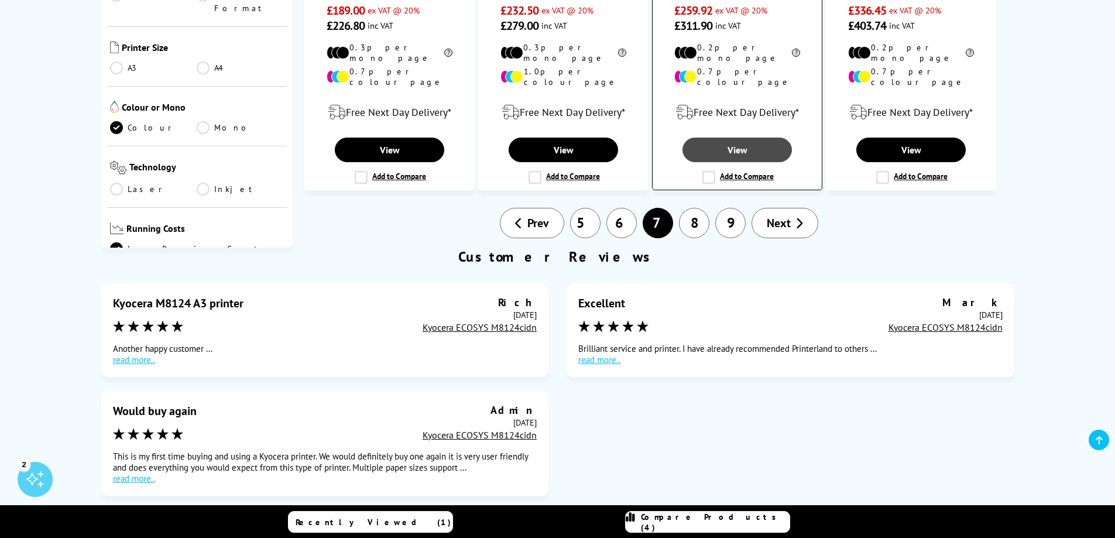
scroll to position [1580, 0]
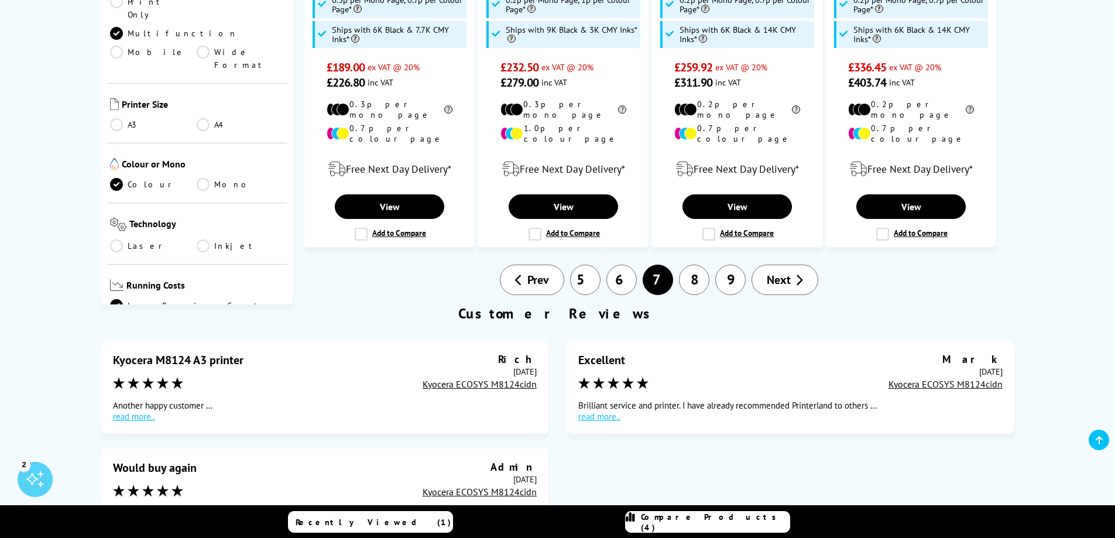
click at [701, 264] on link "8" at bounding box center [694, 279] width 30 height 30
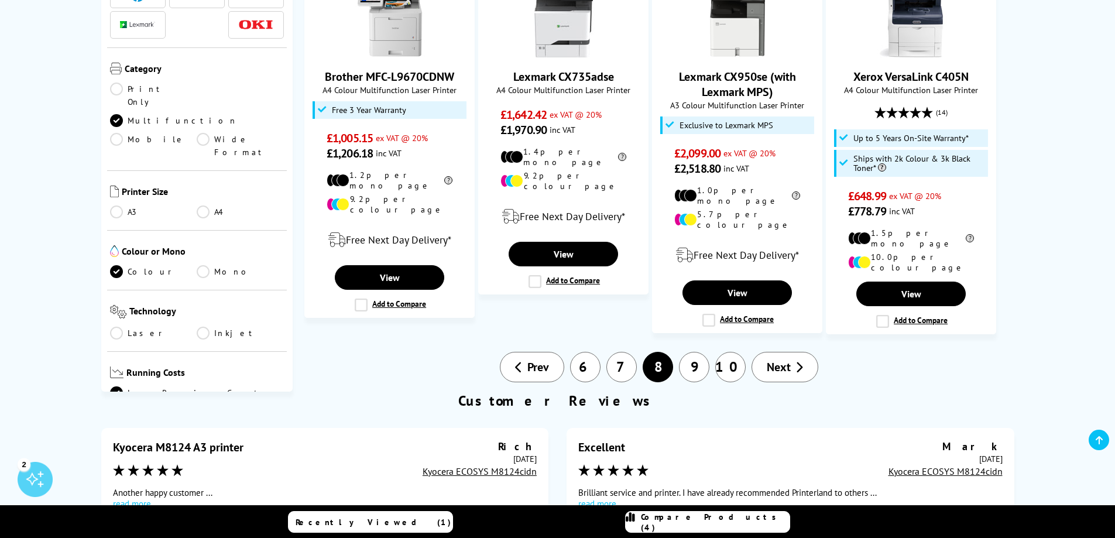
scroll to position [1404, 0]
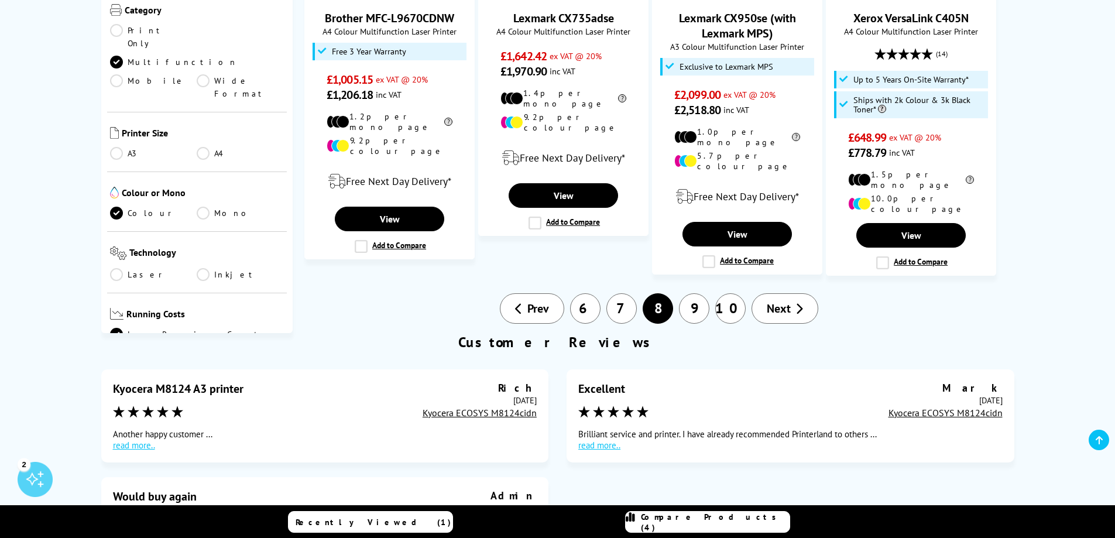
click at [688, 293] on link "9" at bounding box center [694, 308] width 30 height 30
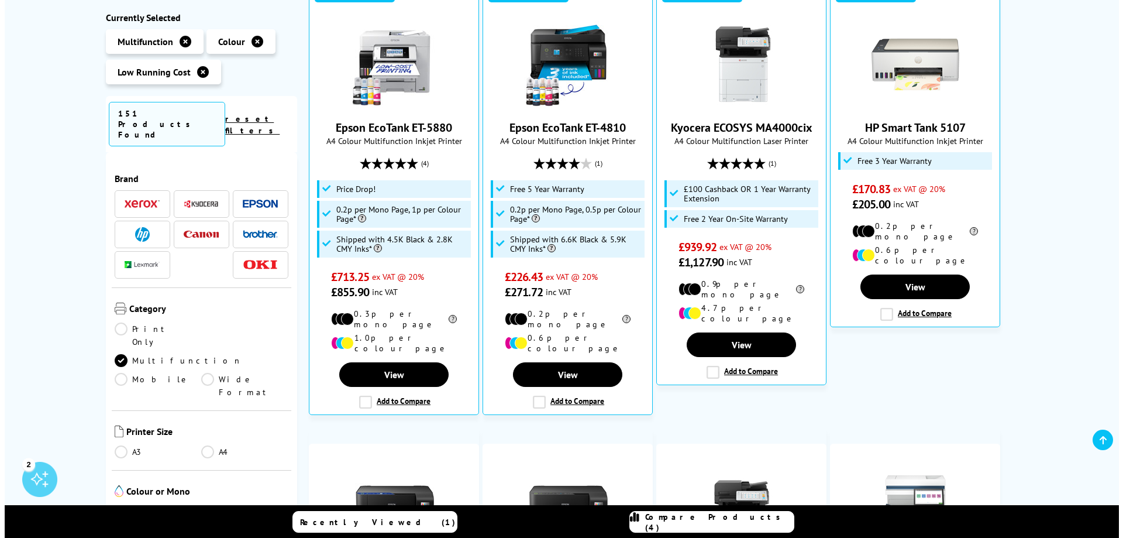
scroll to position [293, 0]
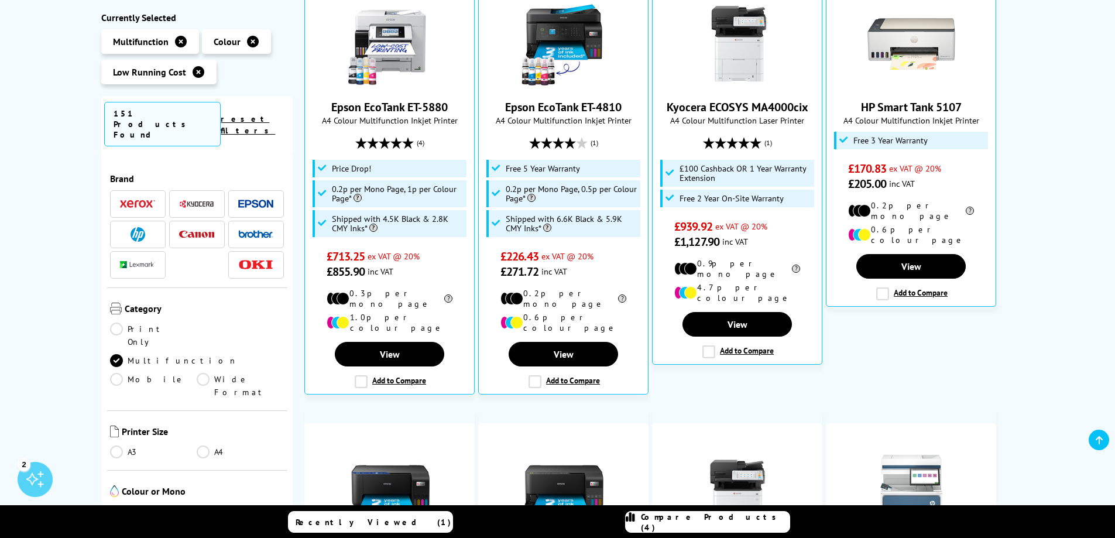
click at [702, 513] on link "Compare Products (4)" at bounding box center [707, 522] width 165 height 22
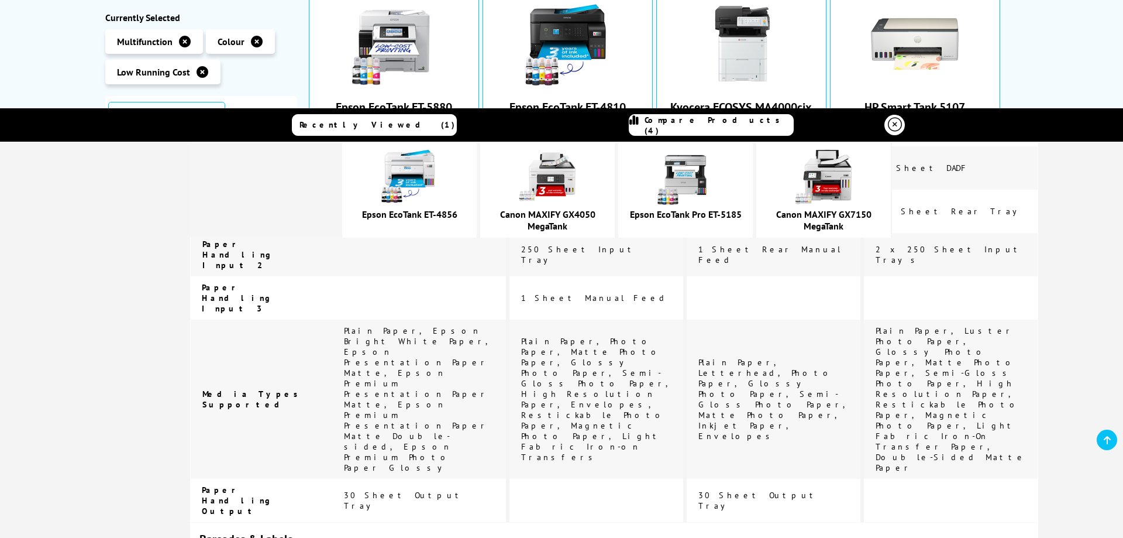
scroll to position [2823, 0]
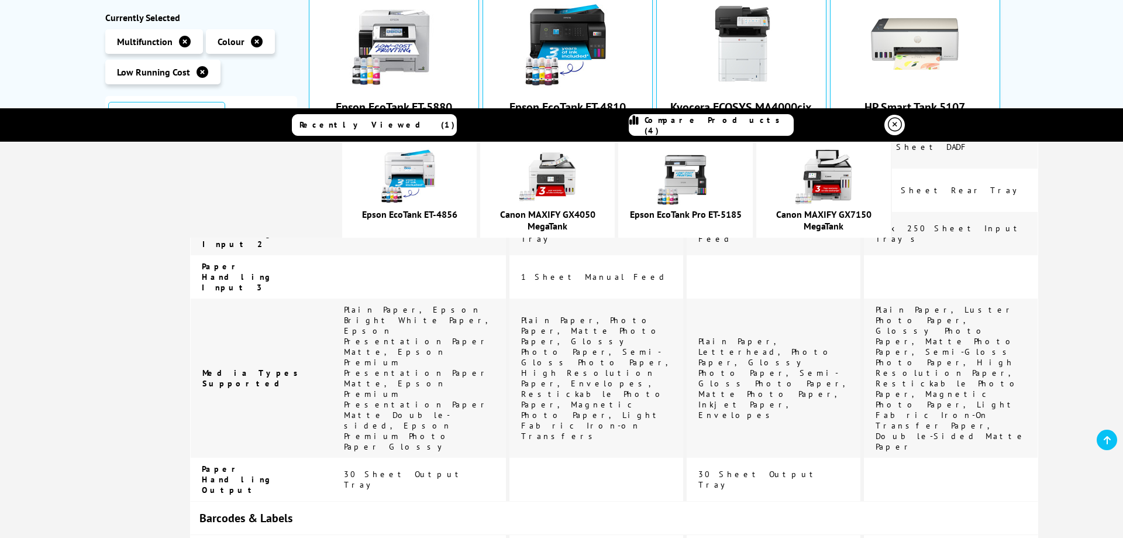
click at [429, 171] on img at bounding box center [409, 176] width 59 height 59
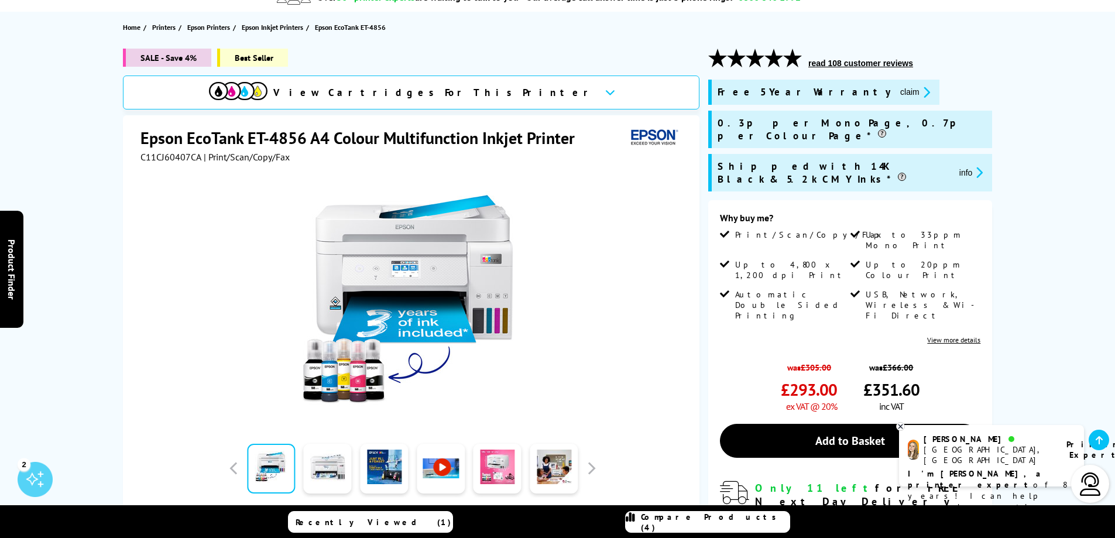
scroll to position [59, 0]
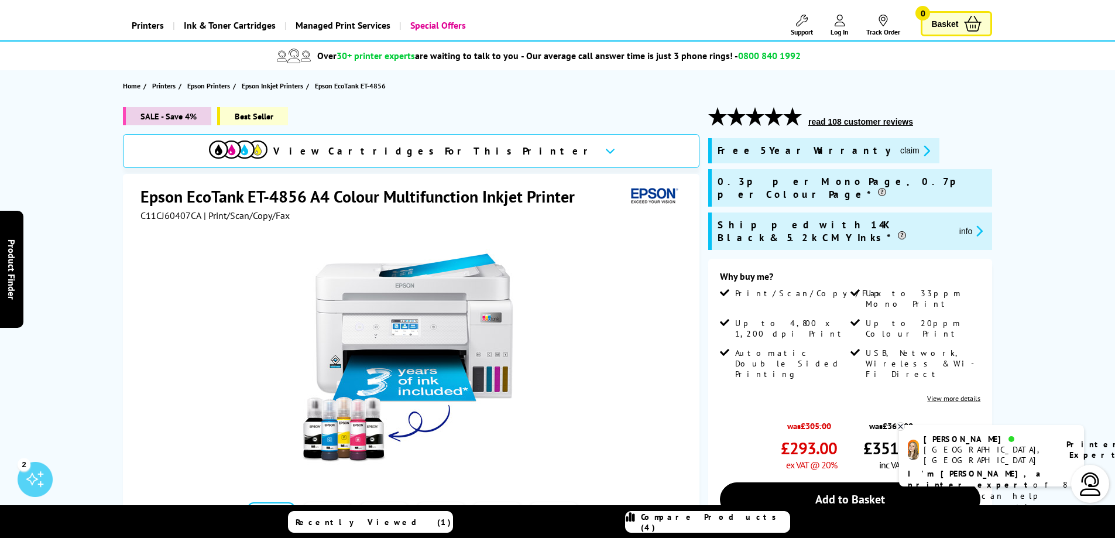
click at [508, 139] on div "View Cartridges For This Printer" at bounding box center [411, 151] width 576 height 34
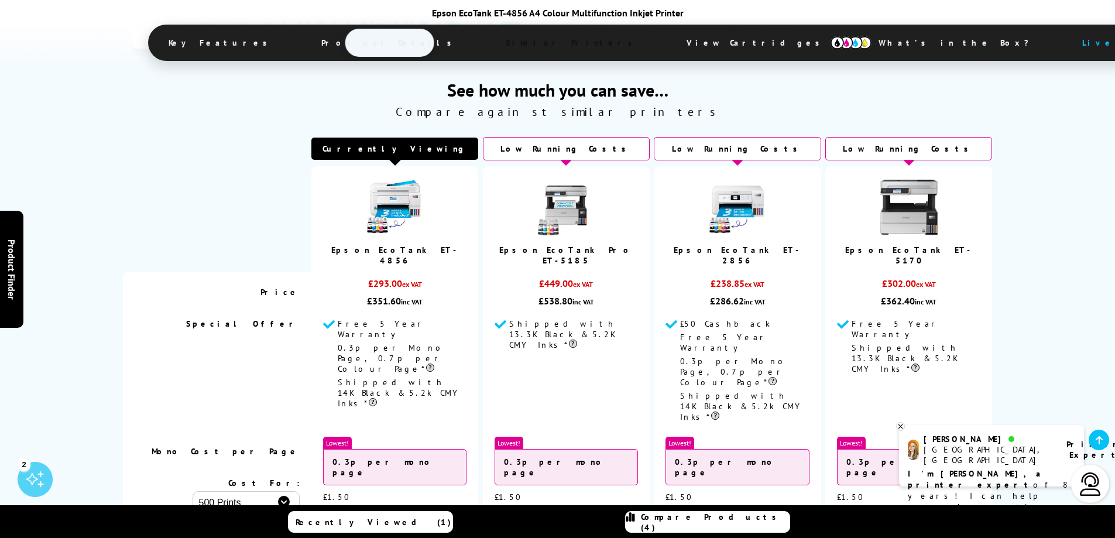
scroll to position [2809, 0]
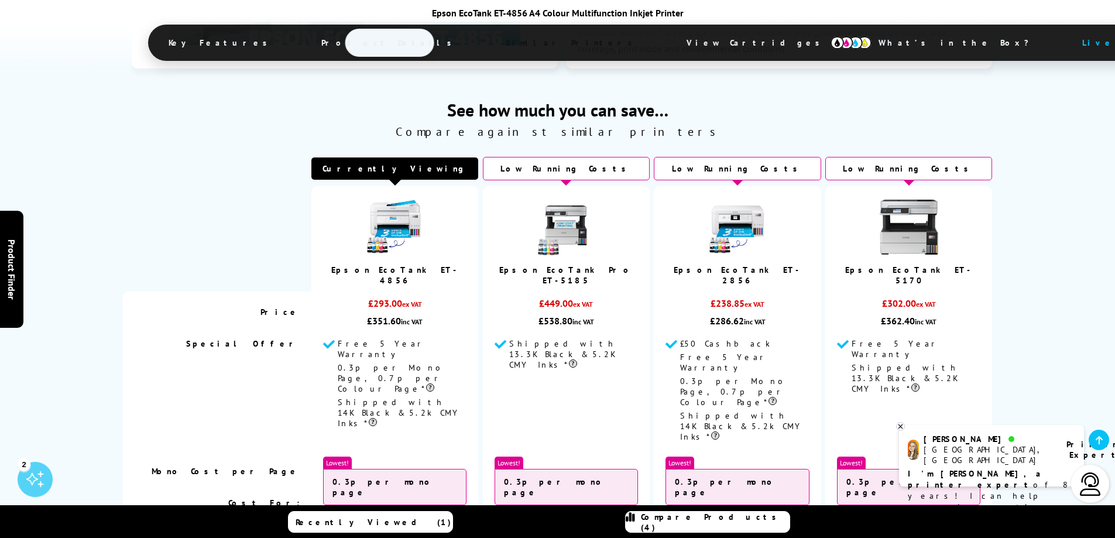
click at [910, 198] on img at bounding box center [908, 227] width 59 height 59
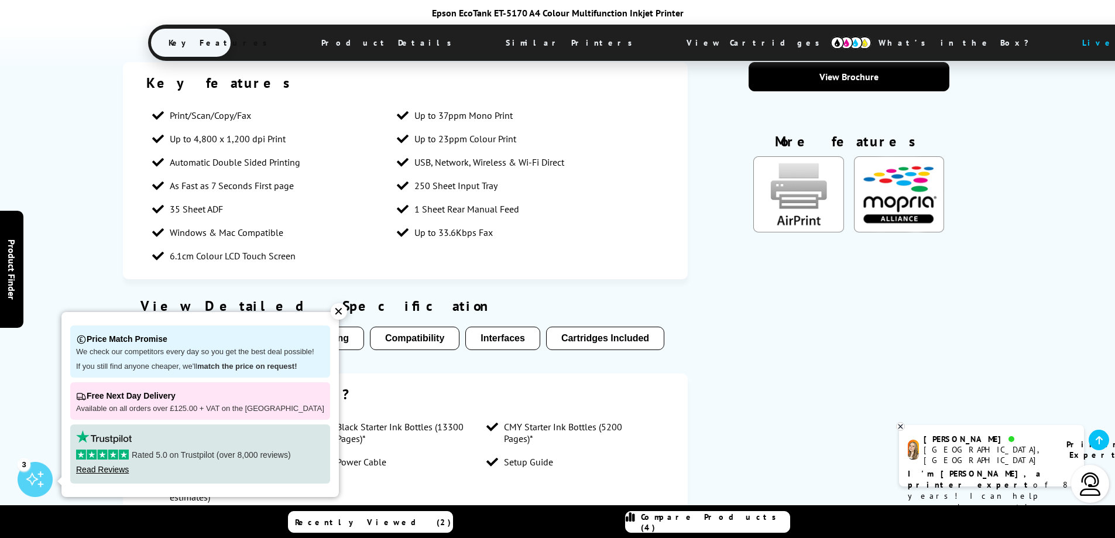
scroll to position [995, 0]
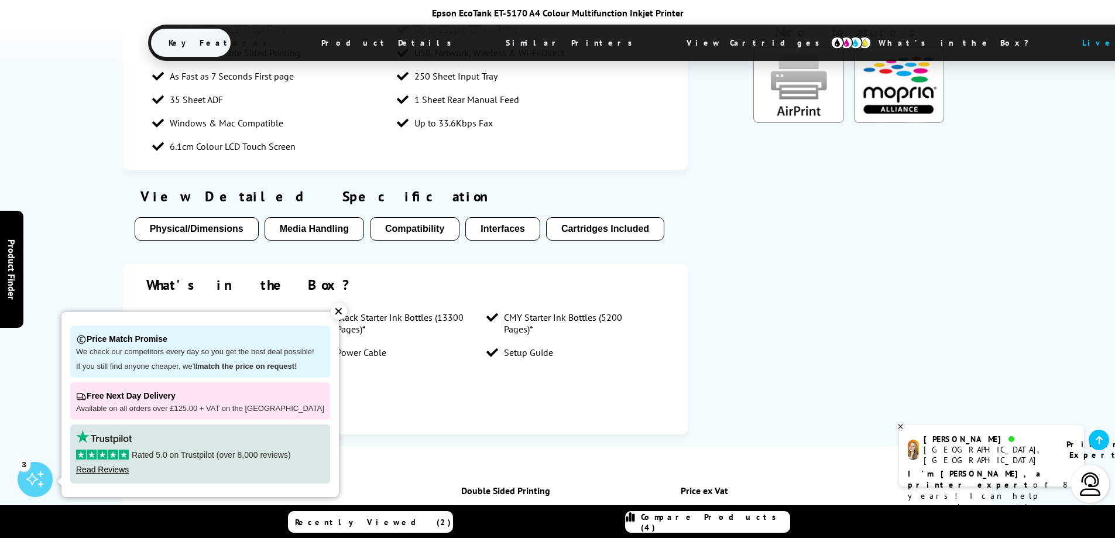
click at [331, 313] on div "✕" at bounding box center [339, 311] width 16 height 16
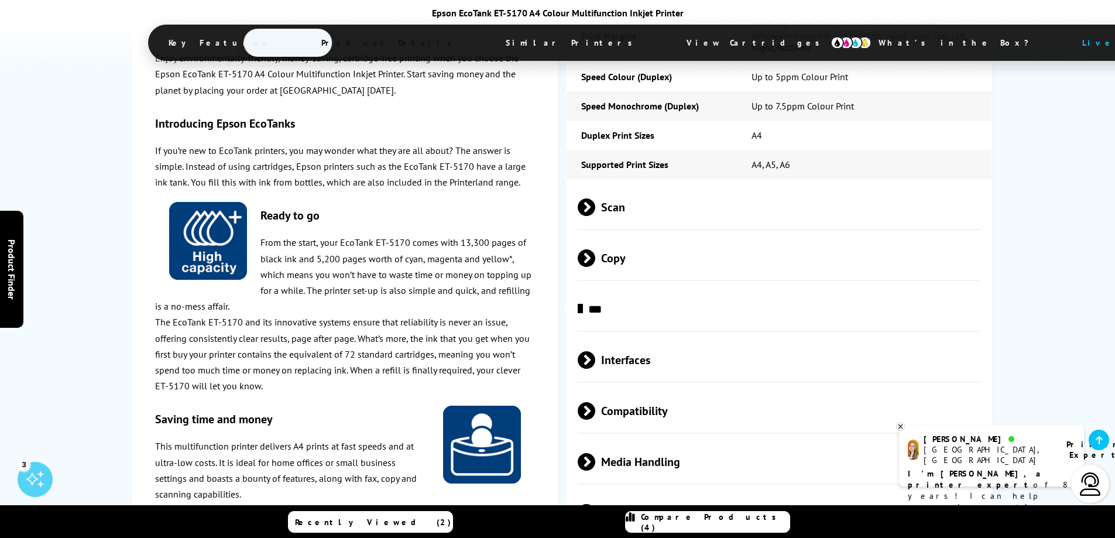
scroll to position [1814, 0]
click at [630, 200] on span "Scan" at bounding box center [780, 206] width 404 height 44
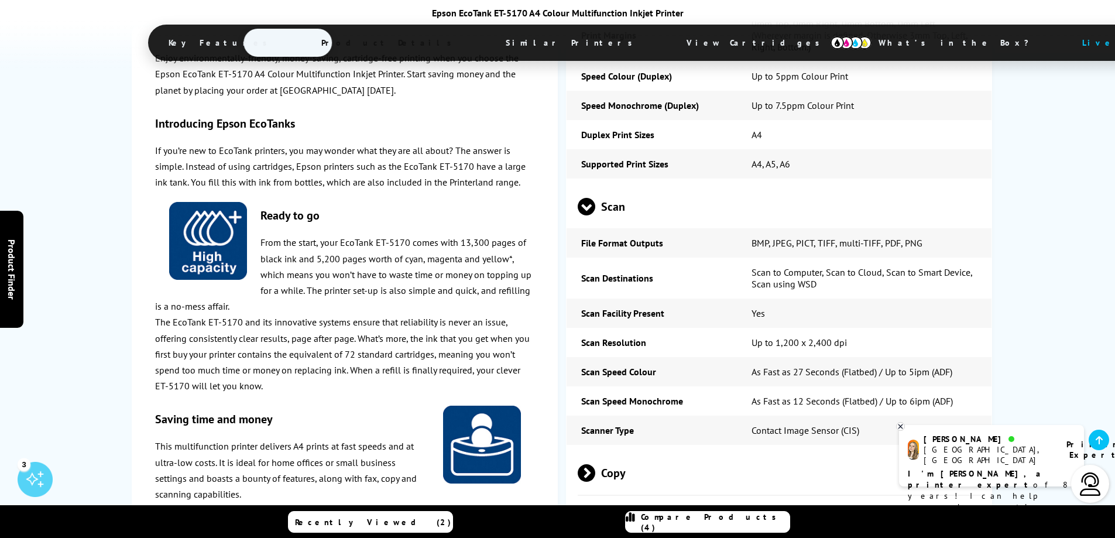
click at [816, 267] on td "Scan to Computer, Scan to Cloud, Scan to Smart Device, Scan using WSD" at bounding box center [864, 277] width 255 height 41
click at [996, 288] on div "Epson EcoTank ET-5170 in More Detail Enjoy environmentally-friendly, money-savi…" at bounding box center [558, 471] width 936 height 1438
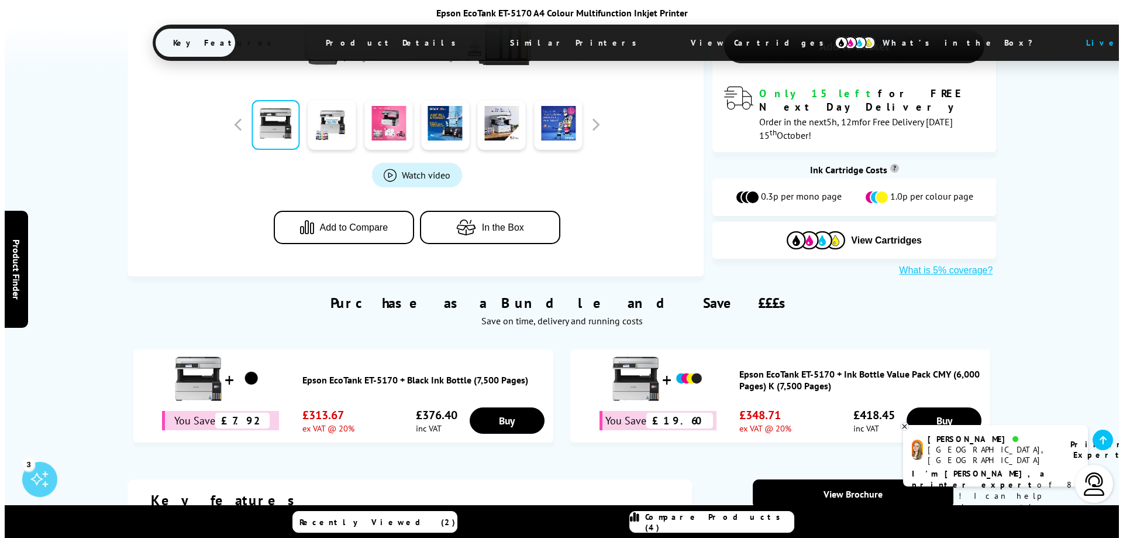
scroll to position [819, 0]
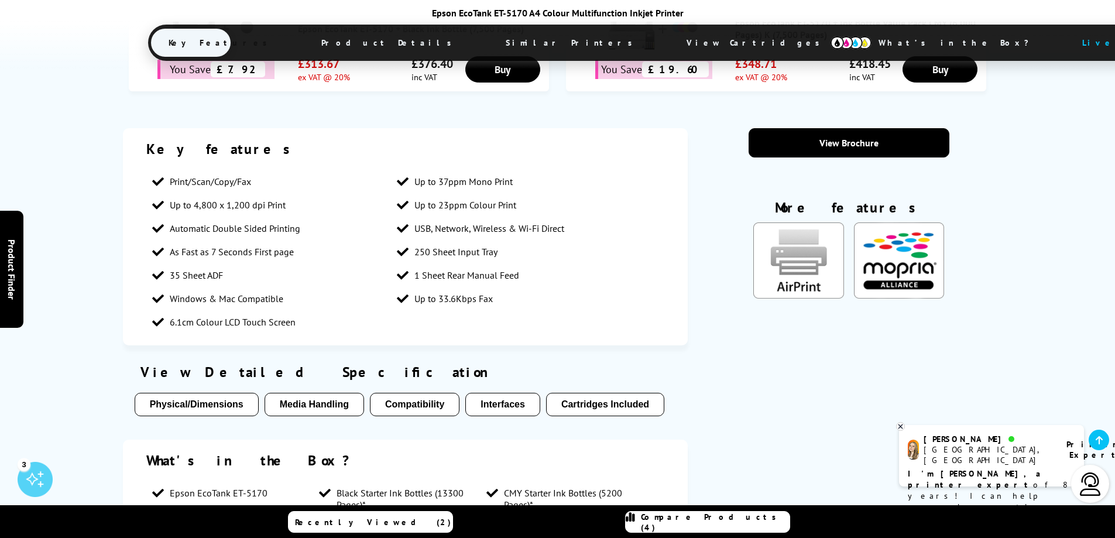
click at [696, 512] on link "Compare Products (4)" at bounding box center [707, 522] width 165 height 22
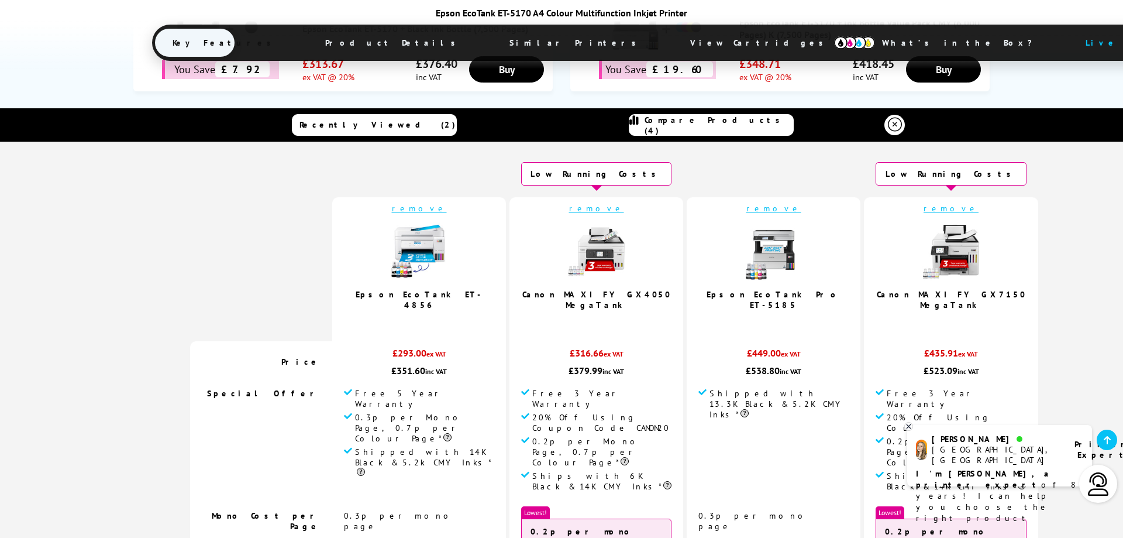
scroll to position [0, 0]
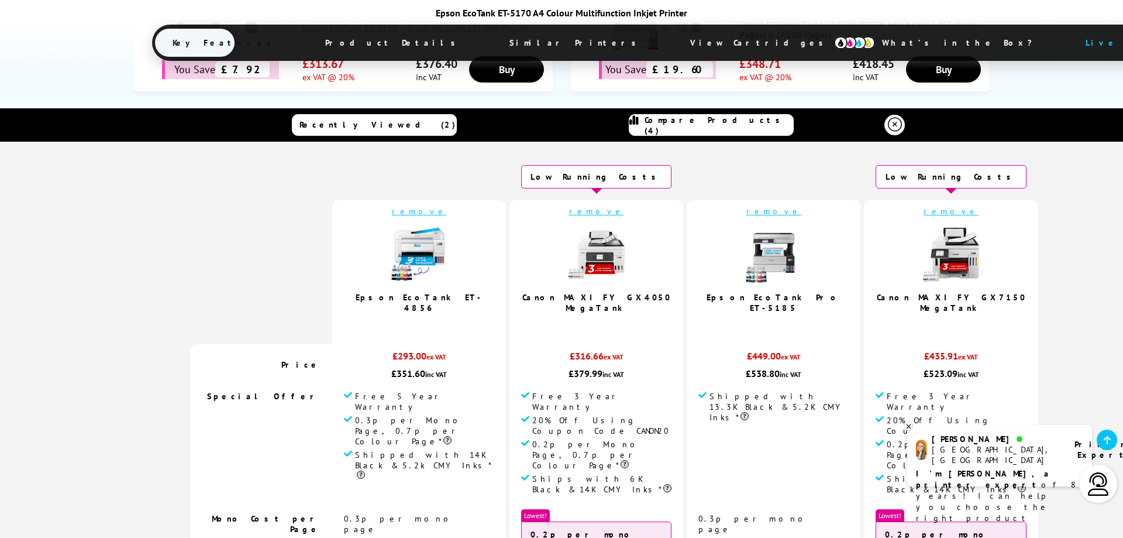
click at [444, 267] on img at bounding box center [419, 254] width 59 height 59
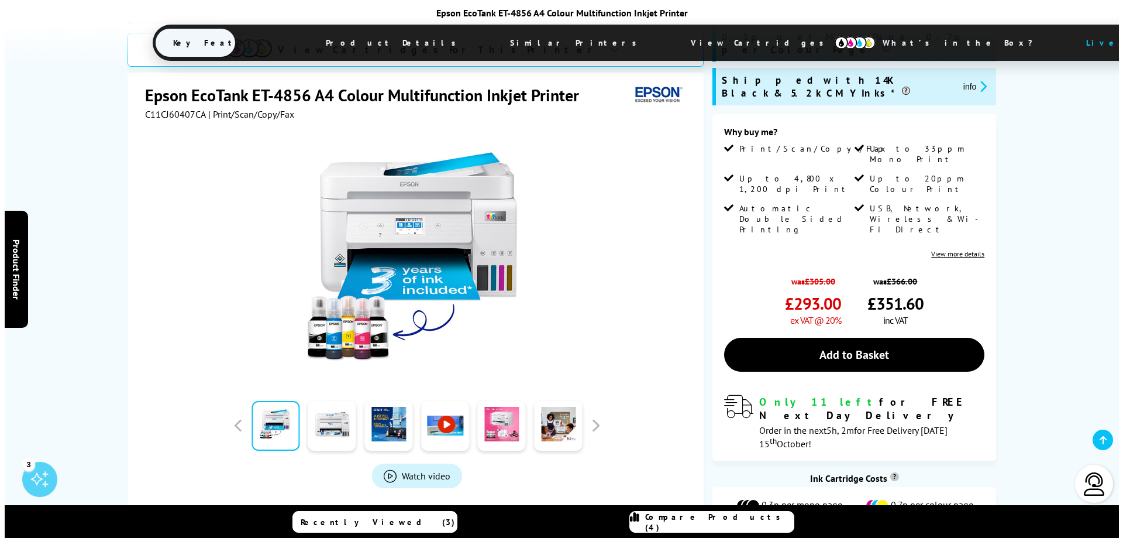
scroll to position [234, 0]
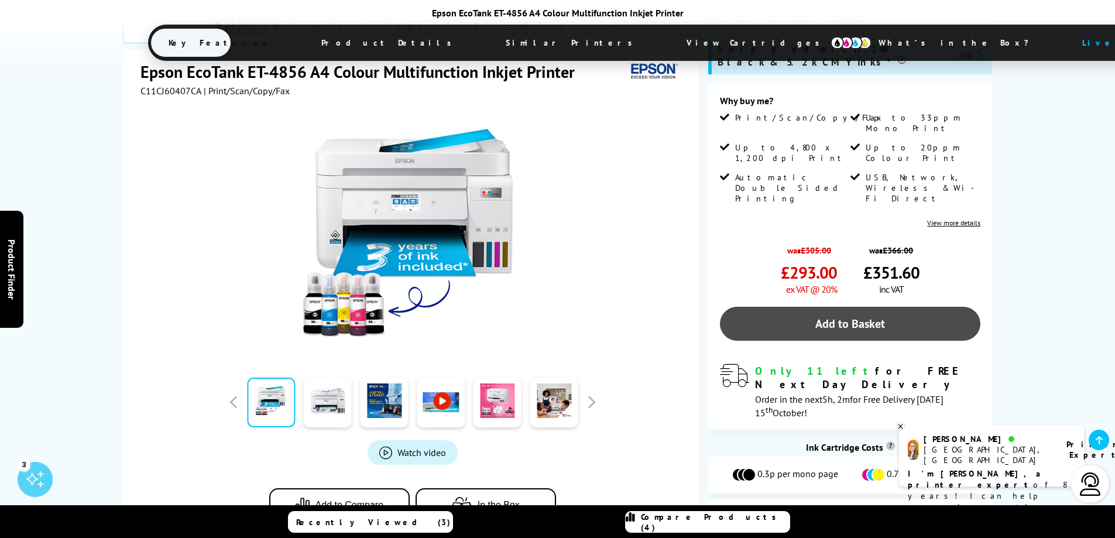
click at [871, 307] on link "Add to Basket" at bounding box center [850, 324] width 260 height 34
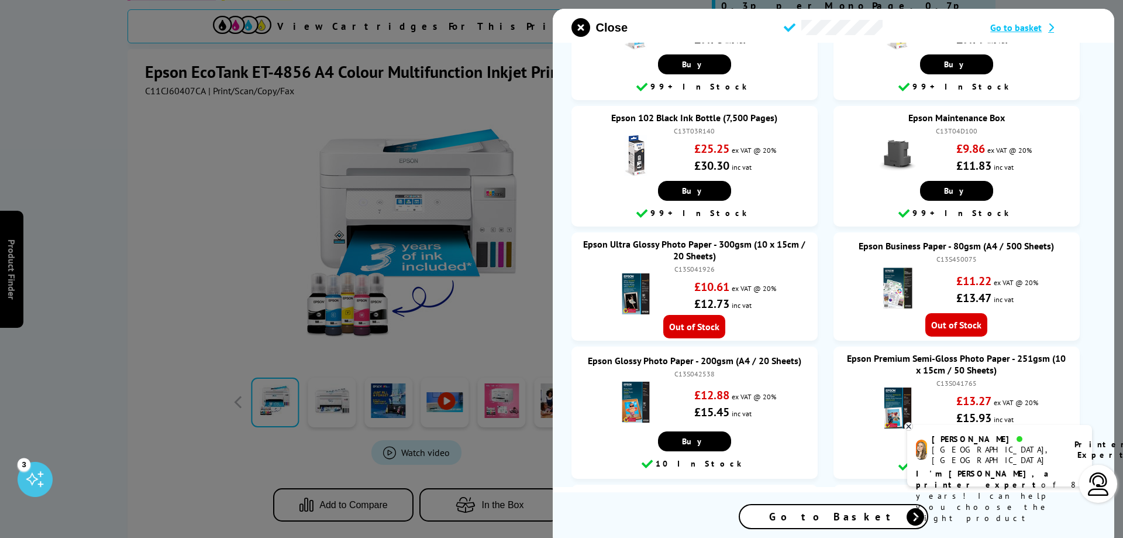
scroll to position [293, 0]
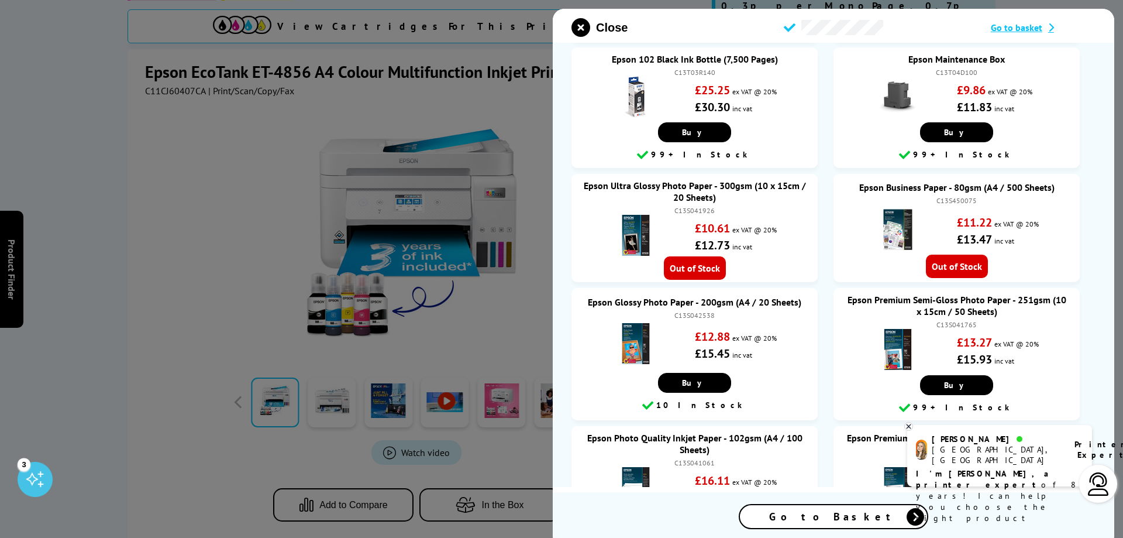
click at [833, 520] on span "Go to Basket" at bounding box center [833, 516] width 129 height 13
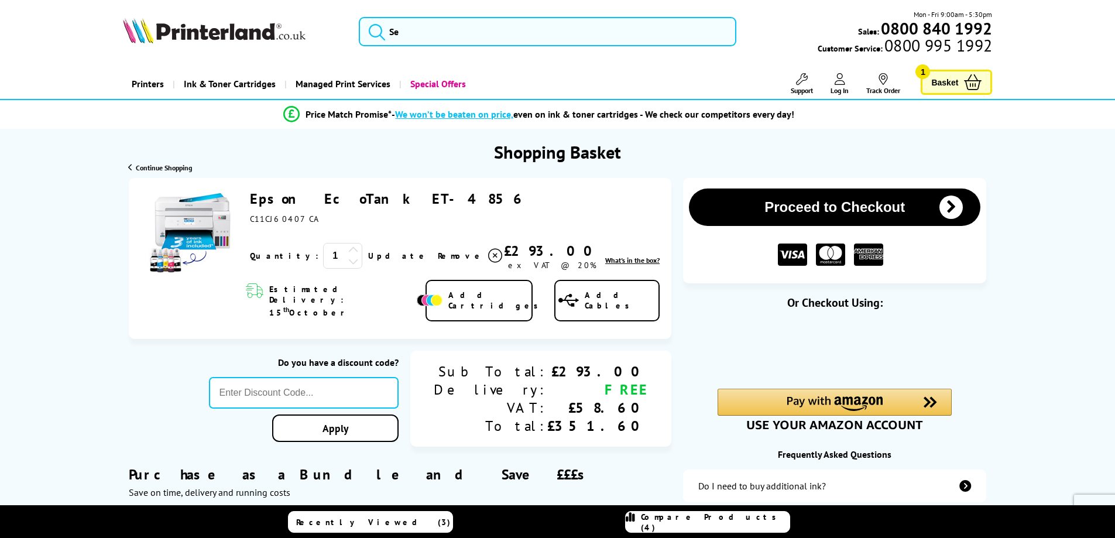
drag, startPoint x: 393, startPoint y: 195, endPoint x: 251, endPoint y: 202, distance: 141.8
click at [251, 202] on div "Epson EcoTank ET-4856 ex VAT @ 20%" at bounding box center [455, 207] width 410 height 35
copy link "Epson EcoTank ET-4856"
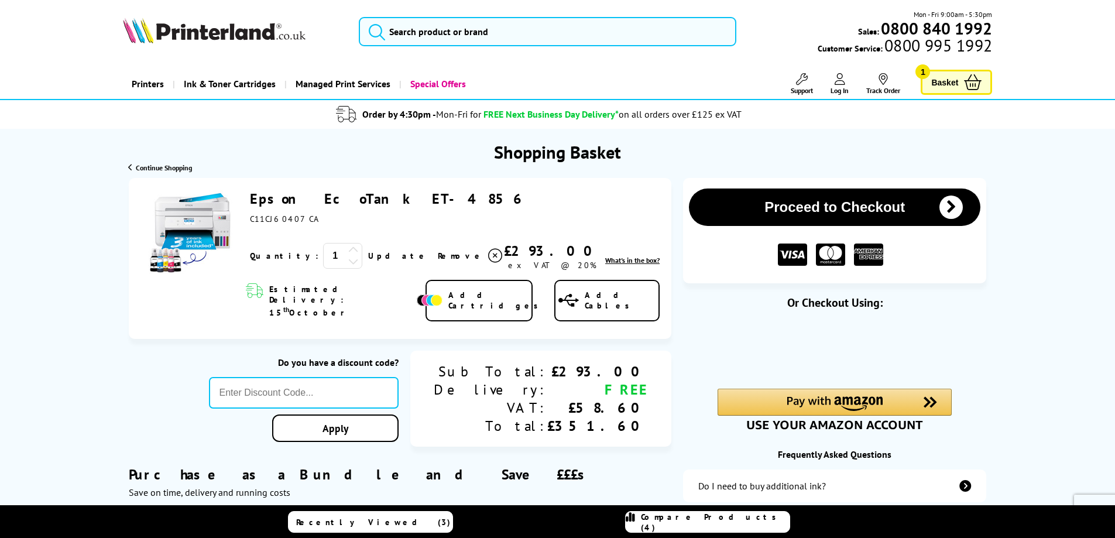
click at [628, 269] on div "Quantity: 1 Update" at bounding box center [455, 256] width 410 height 29
click at [630, 264] on span "What's in the box?" at bounding box center [632, 260] width 54 height 9
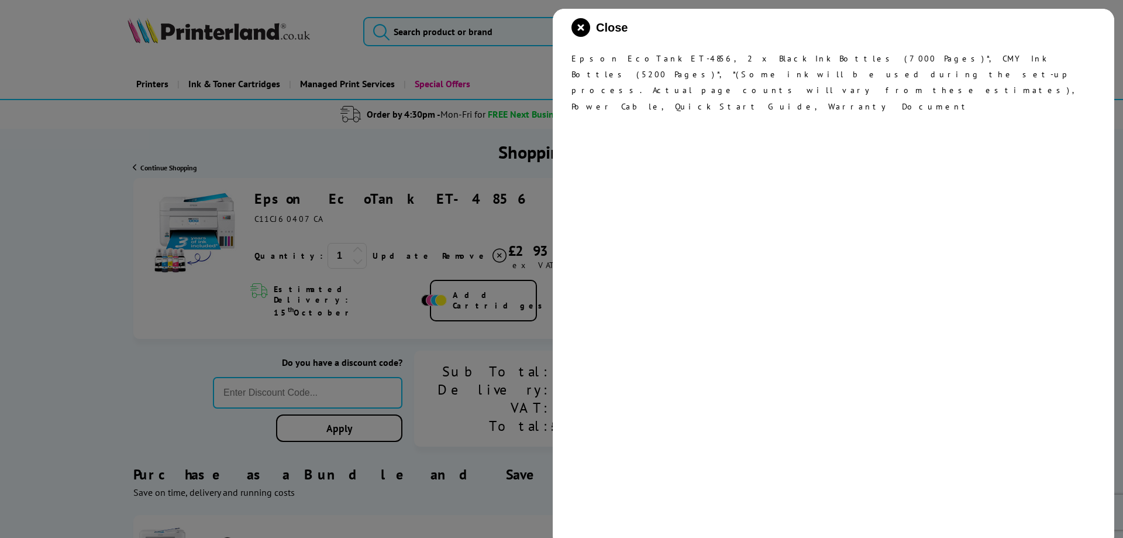
click at [597, 22] on span "Close" at bounding box center [612, 27] width 32 height 13
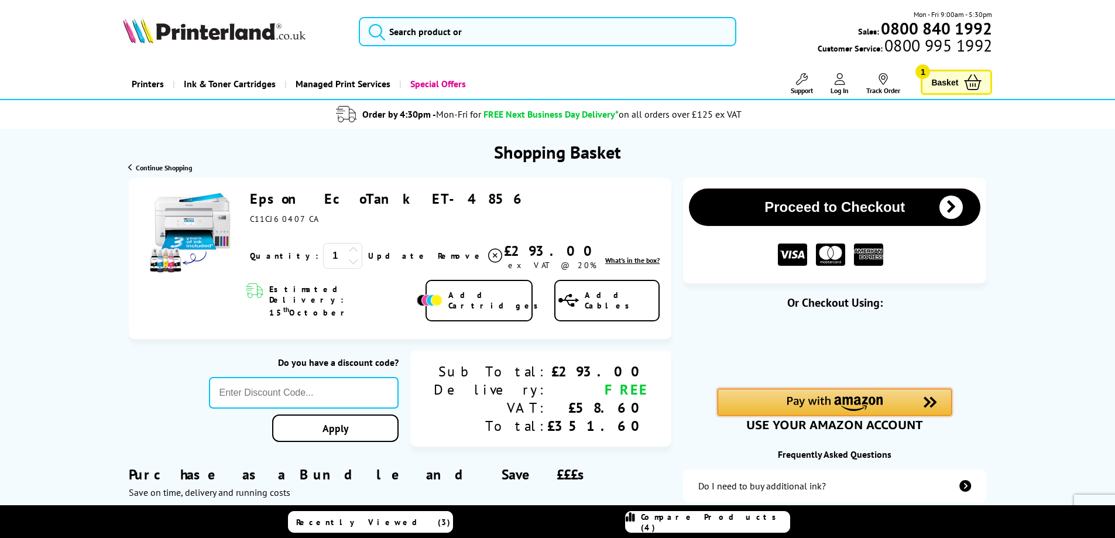
click at [886, 402] on div "Amazon Pay - Use your Amazon account" at bounding box center [834, 402] width 234 height 27
